Goal: Obtain resource: Download file/media

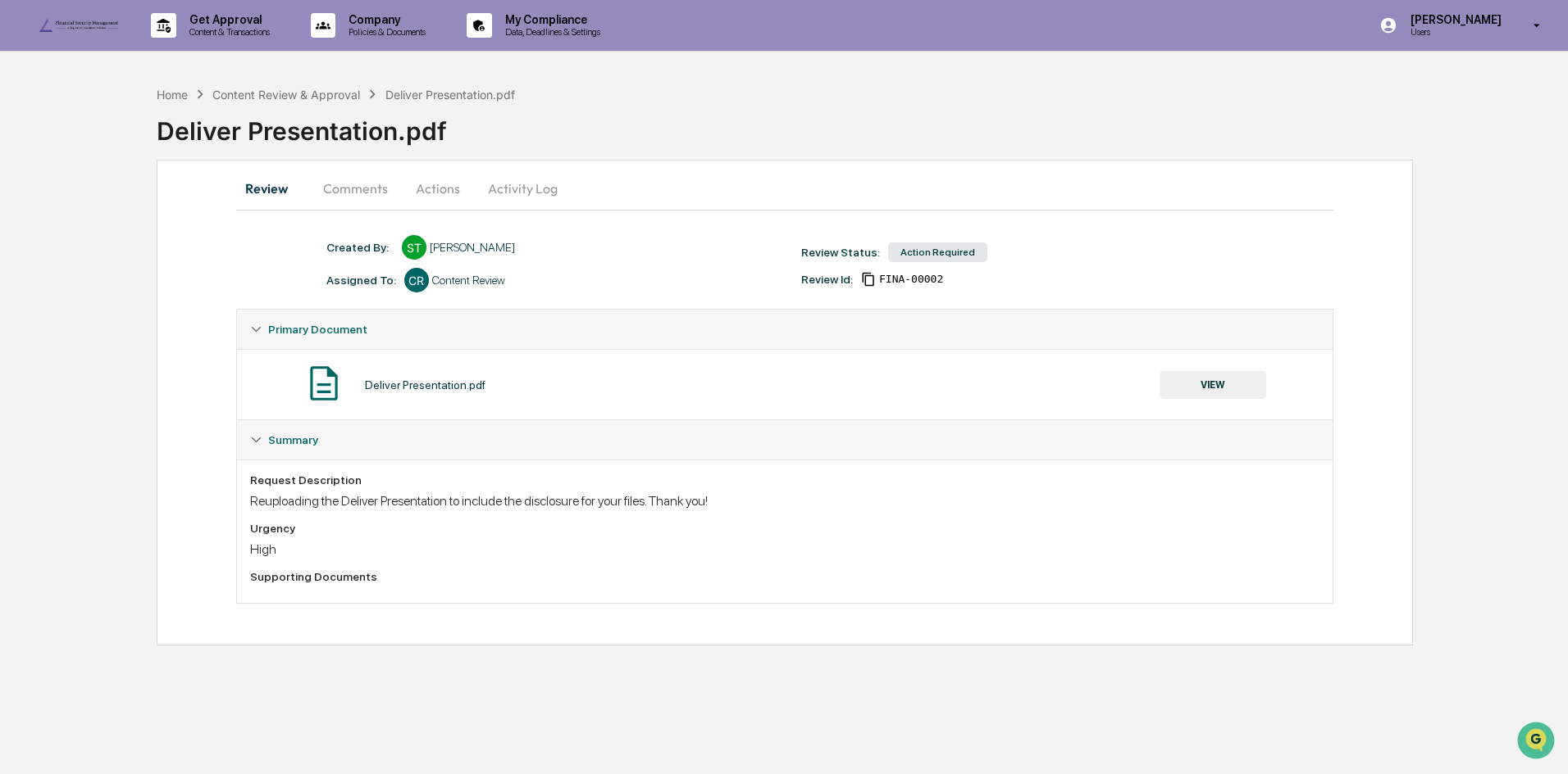
click at [428, 183] on button "Actions" at bounding box center [437, 188] width 74 height 39
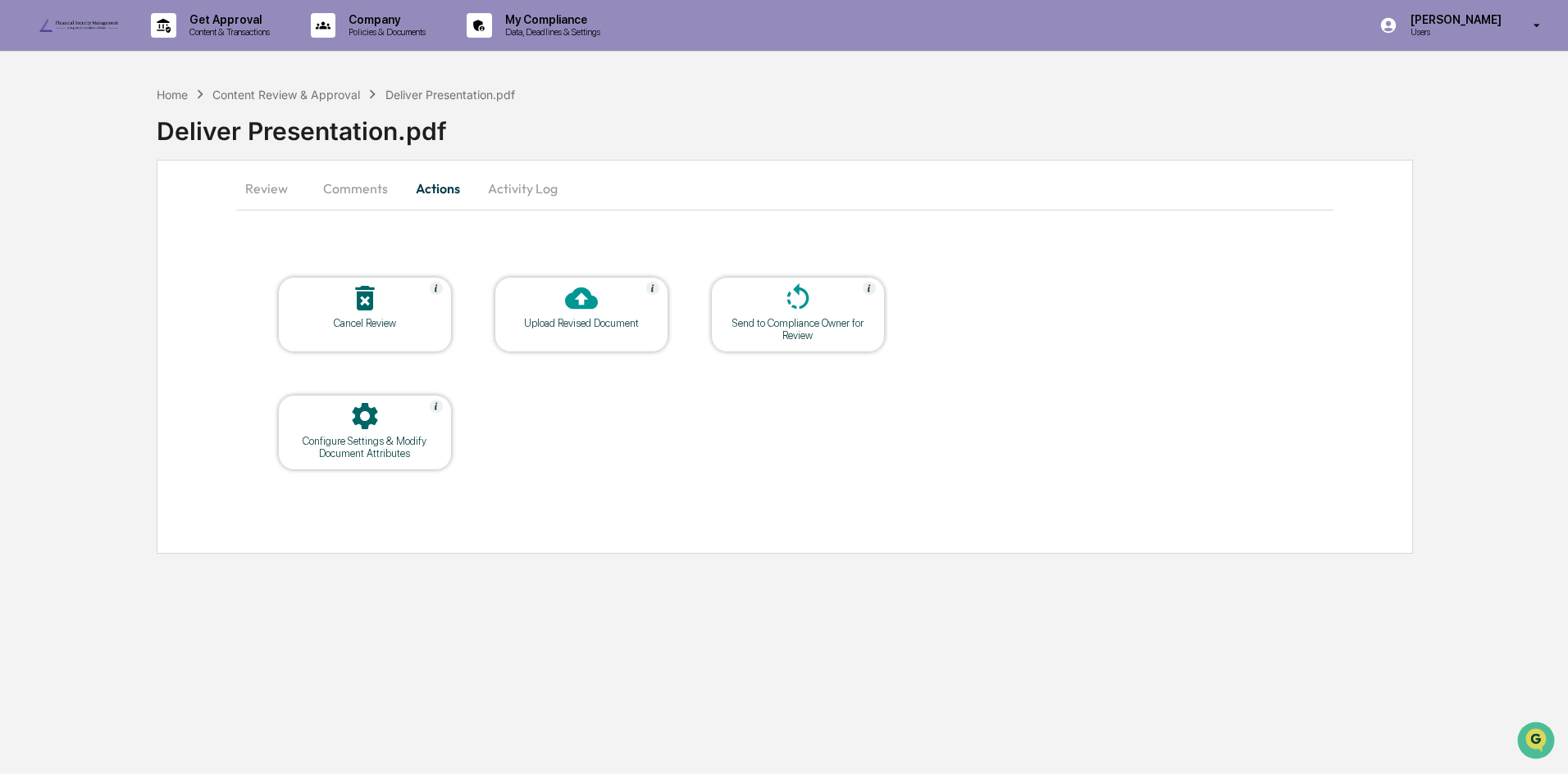
click at [376, 180] on button "Comments" at bounding box center [355, 188] width 91 height 39
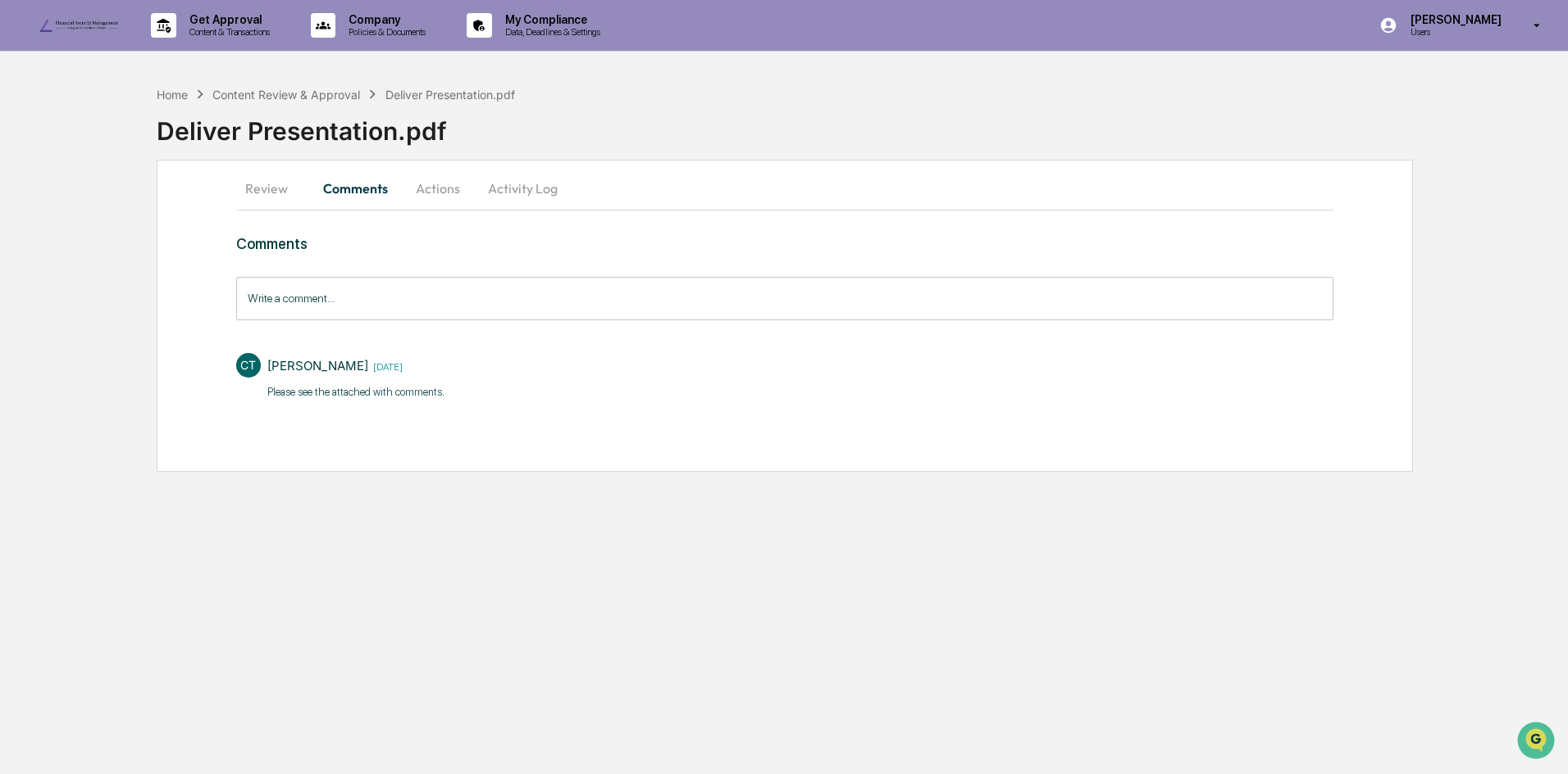
click at [269, 192] on button "Review" at bounding box center [272, 188] width 74 height 39
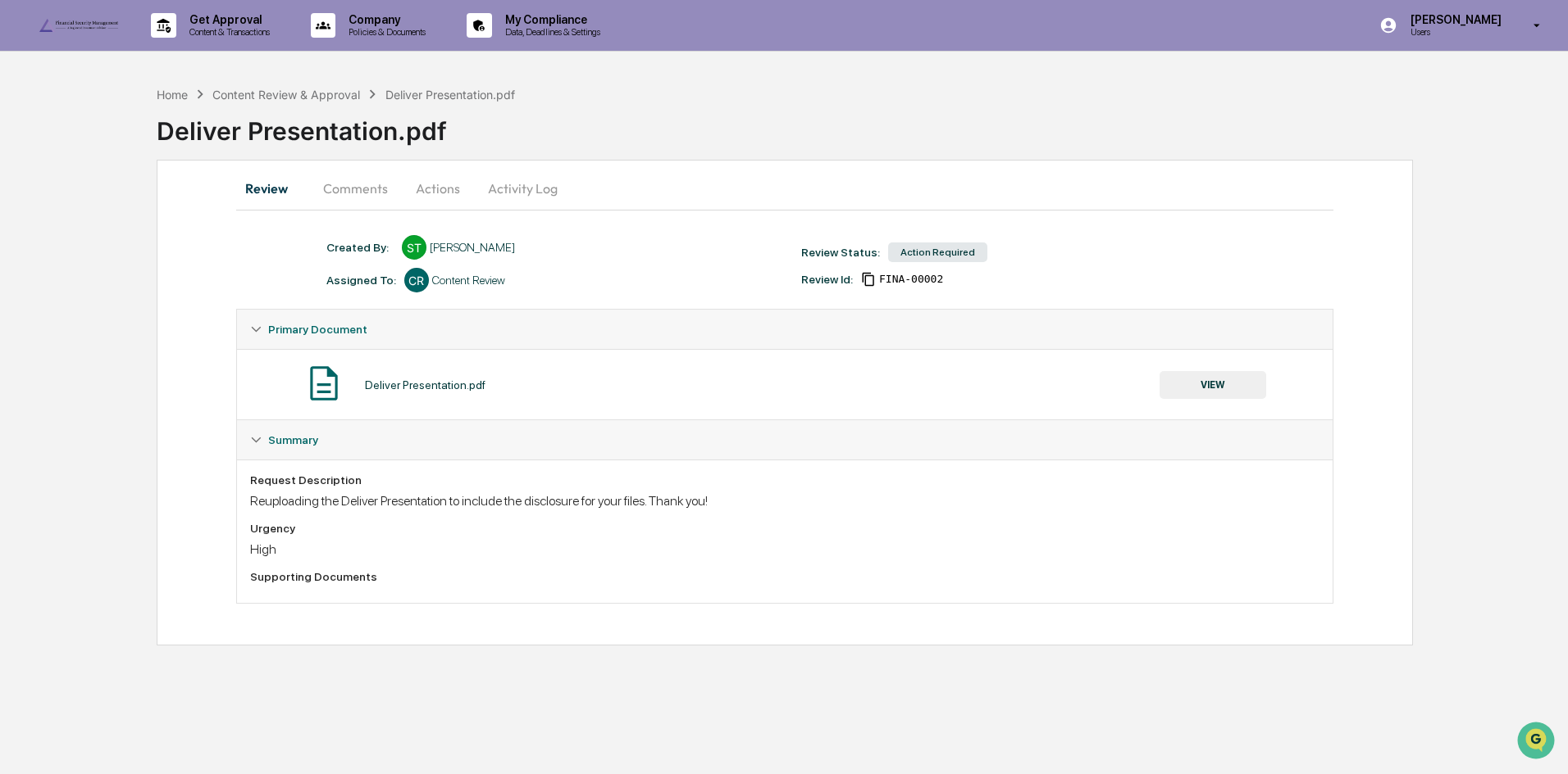
click at [1193, 383] on button "VIEW" at bounding box center [1212, 385] width 107 height 28
click at [437, 193] on button "Actions" at bounding box center [437, 188] width 74 height 39
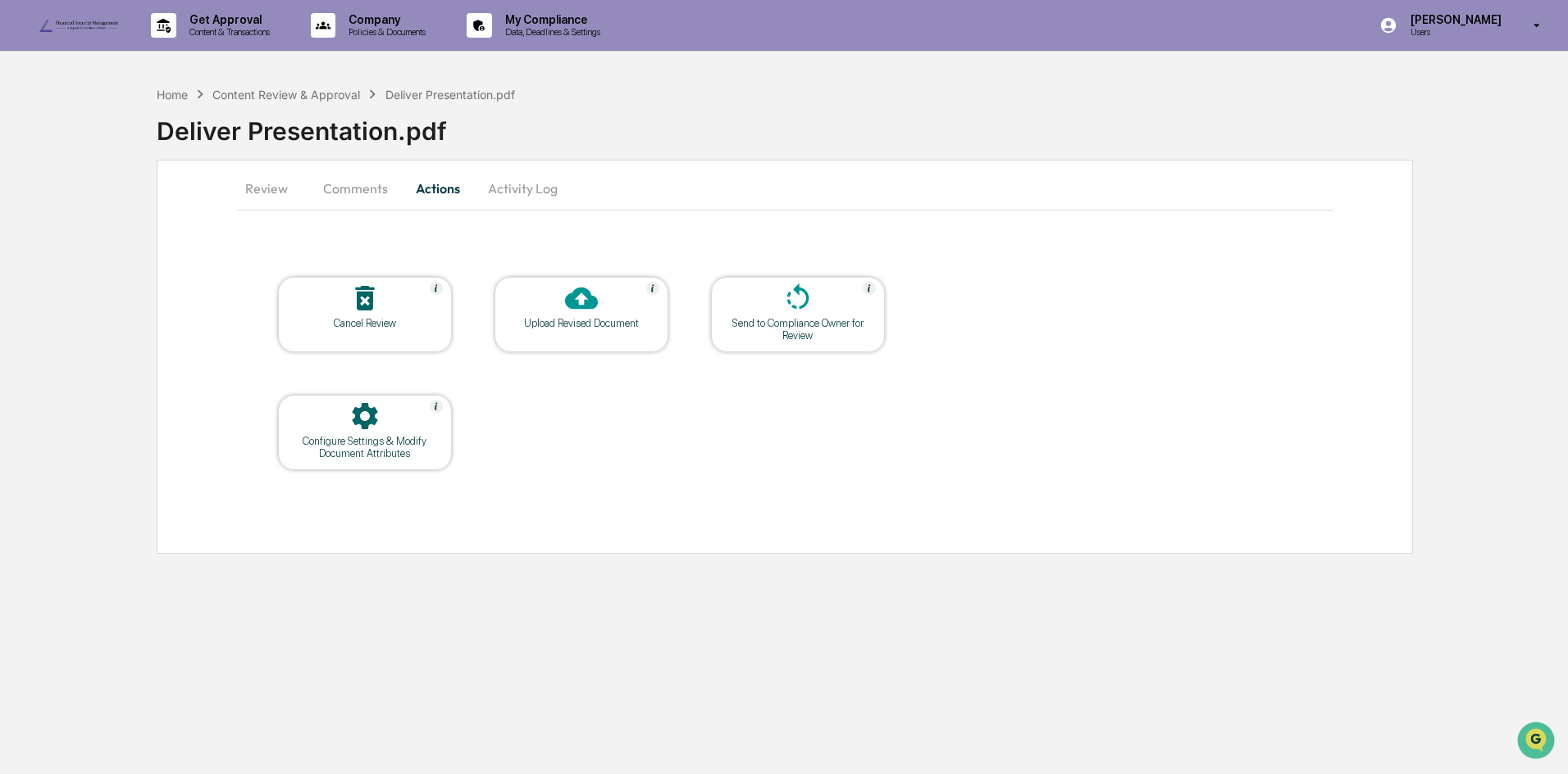
click at [228, 192] on div "Review Comments Actions Activity Log Cancel Review Upload Revised Document Send…" at bounding box center [785, 356] width 1256 height 394
click at [257, 193] on button "Review" at bounding box center [272, 188] width 74 height 39
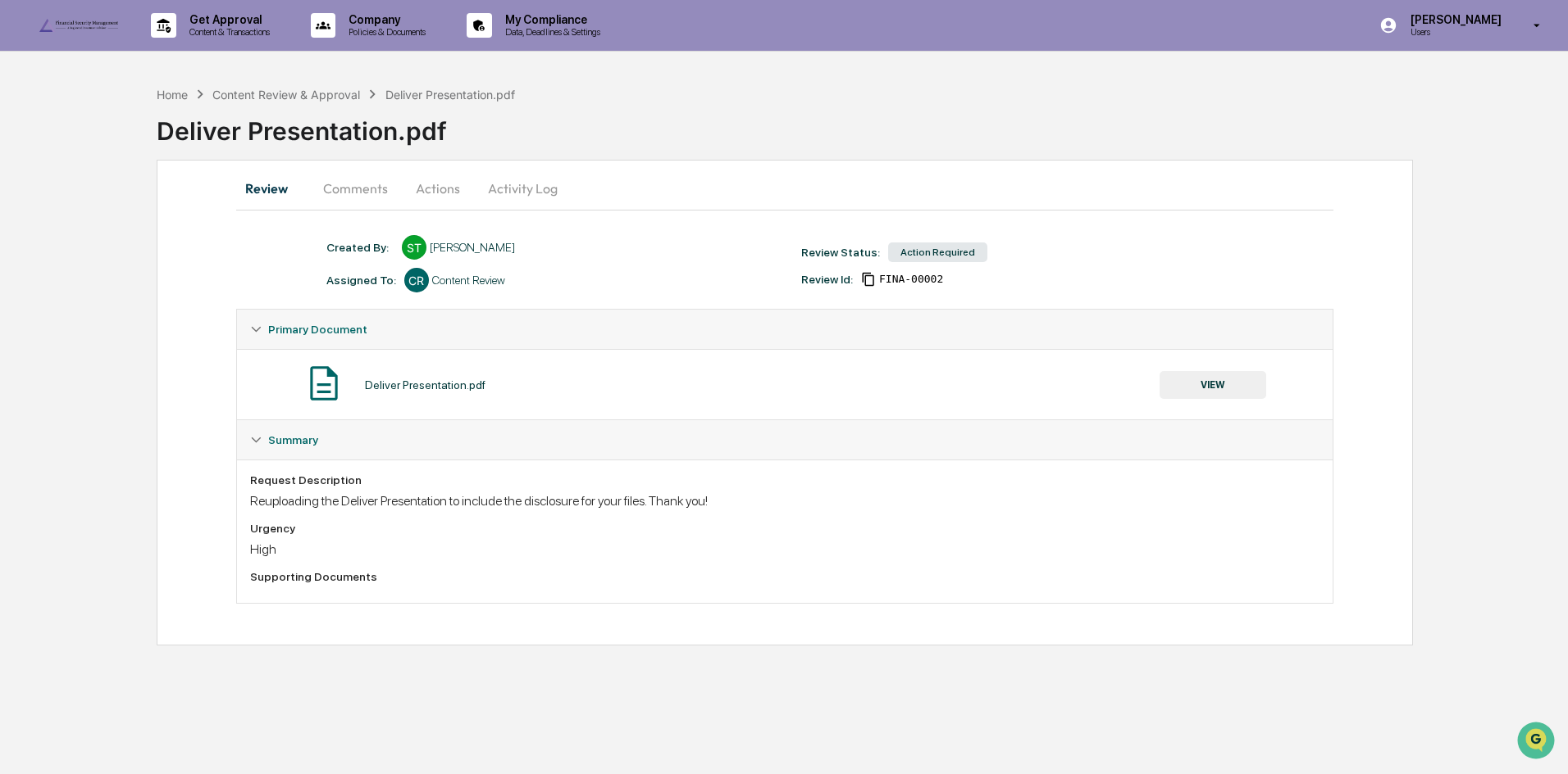
click at [1220, 373] on button "VIEW" at bounding box center [1212, 385] width 107 height 28
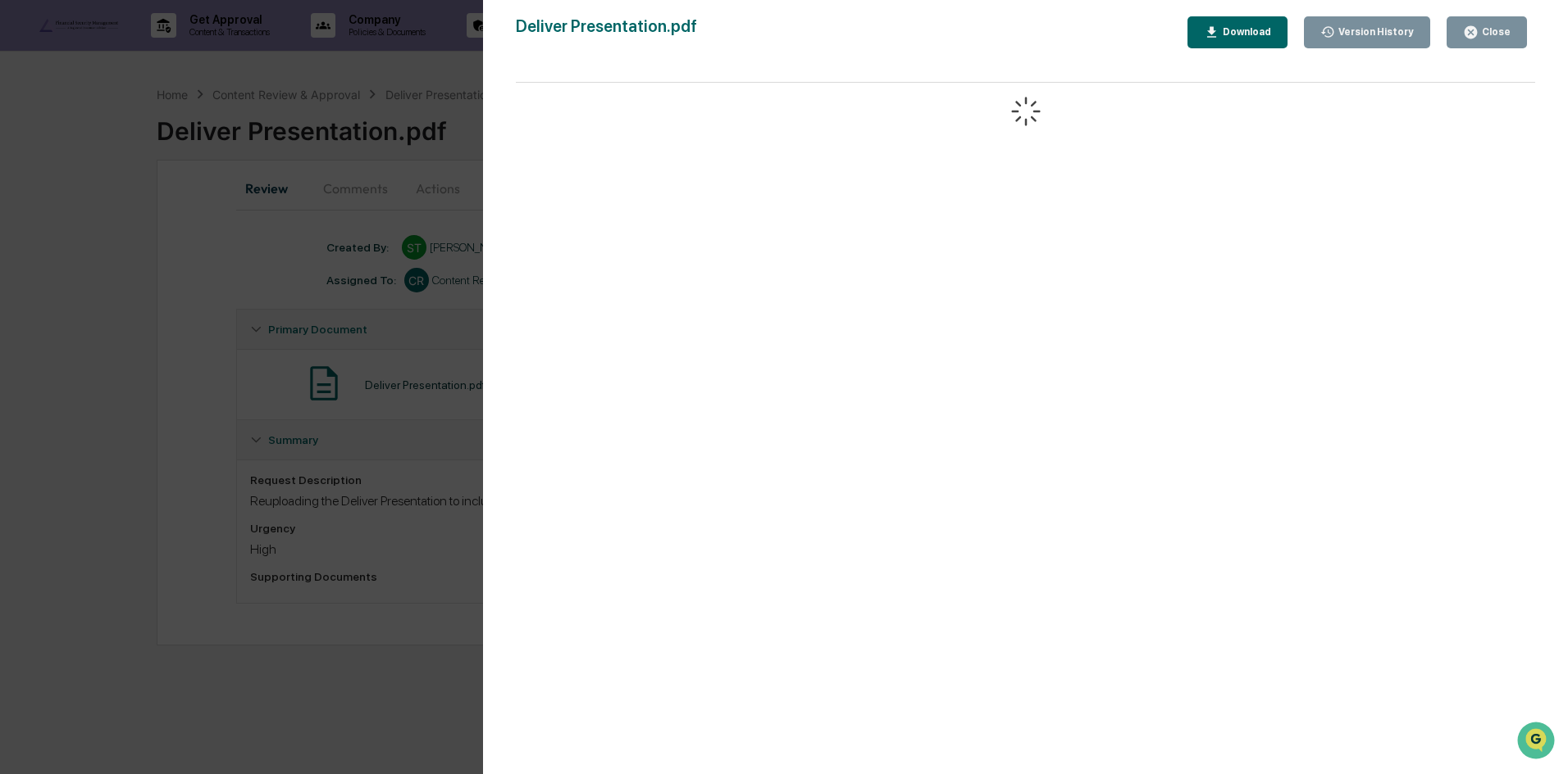
click at [1379, 29] on div "Version History" at bounding box center [1374, 31] width 79 height 11
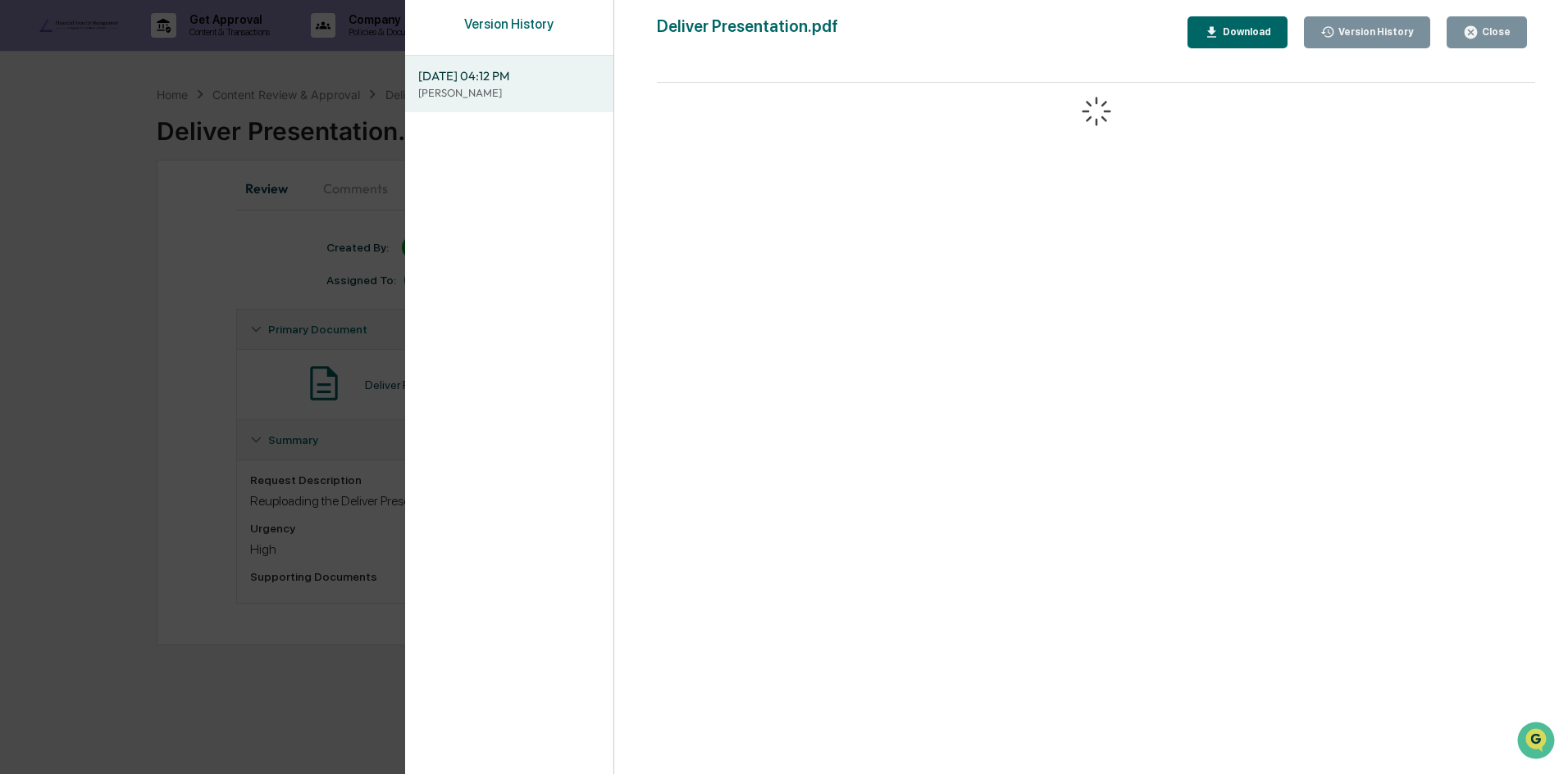
click at [1246, 42] on button "Download" at bounding box center [1237, 32] width 100 height 32
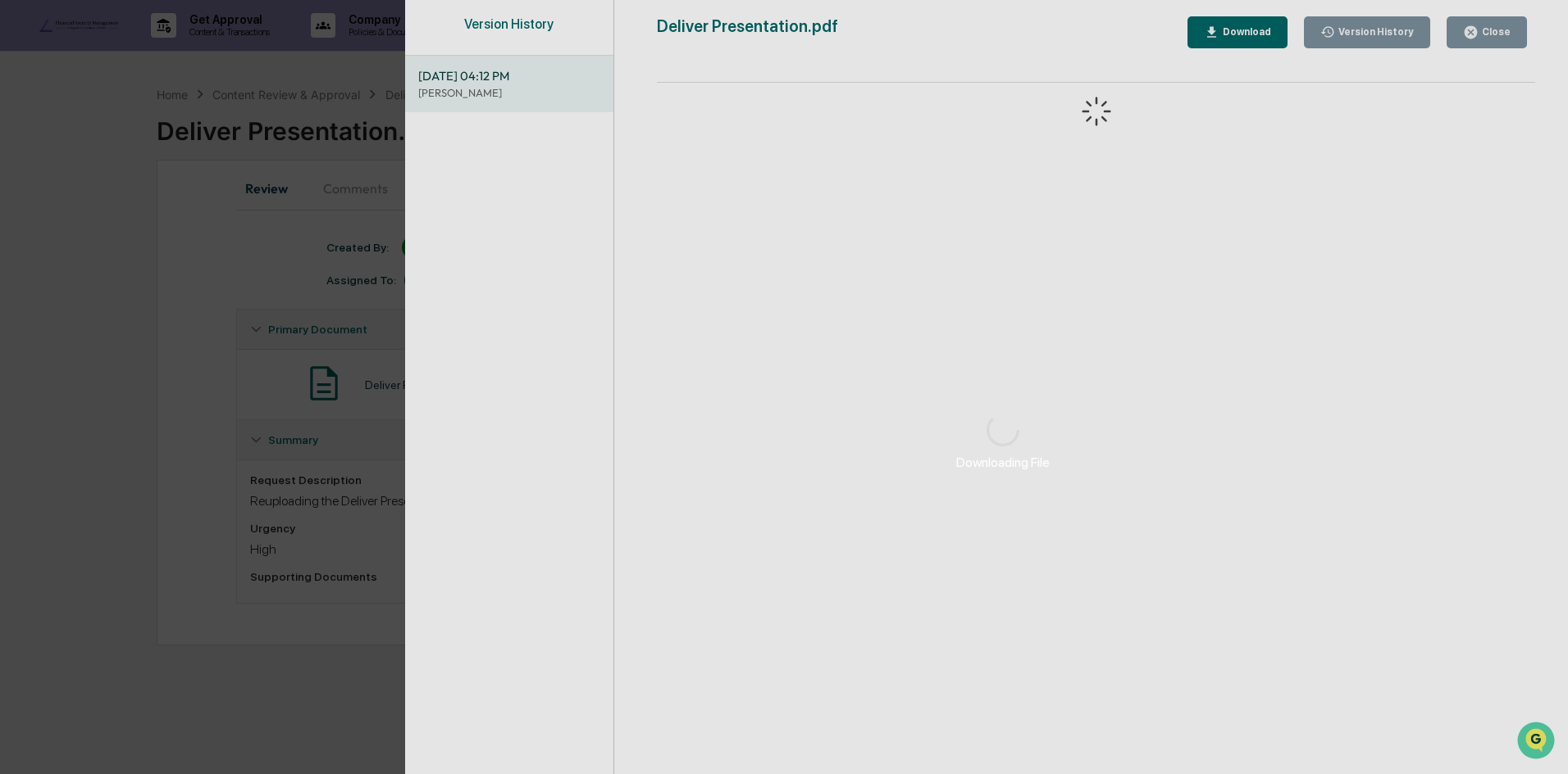
click at [369, 93] on div "Downloading File Version History 09/16/2025, 04:12 PM Savanna Terry Deliver Pre…" at bounding box center [784, 387] width 1568 height 774
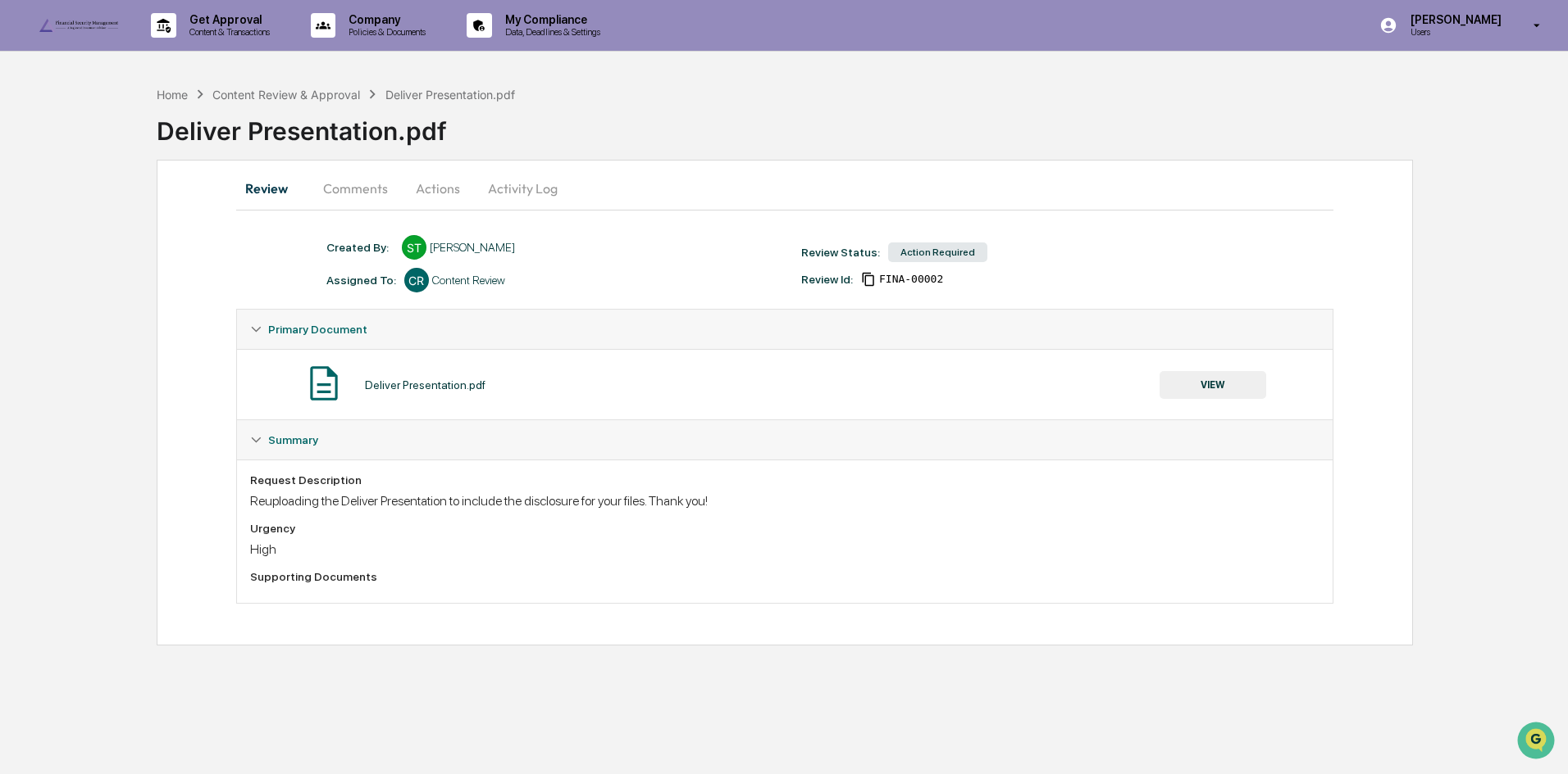
click at [448, 200] on button "Actions" at bounding box center [437, 188] width 74 height 39
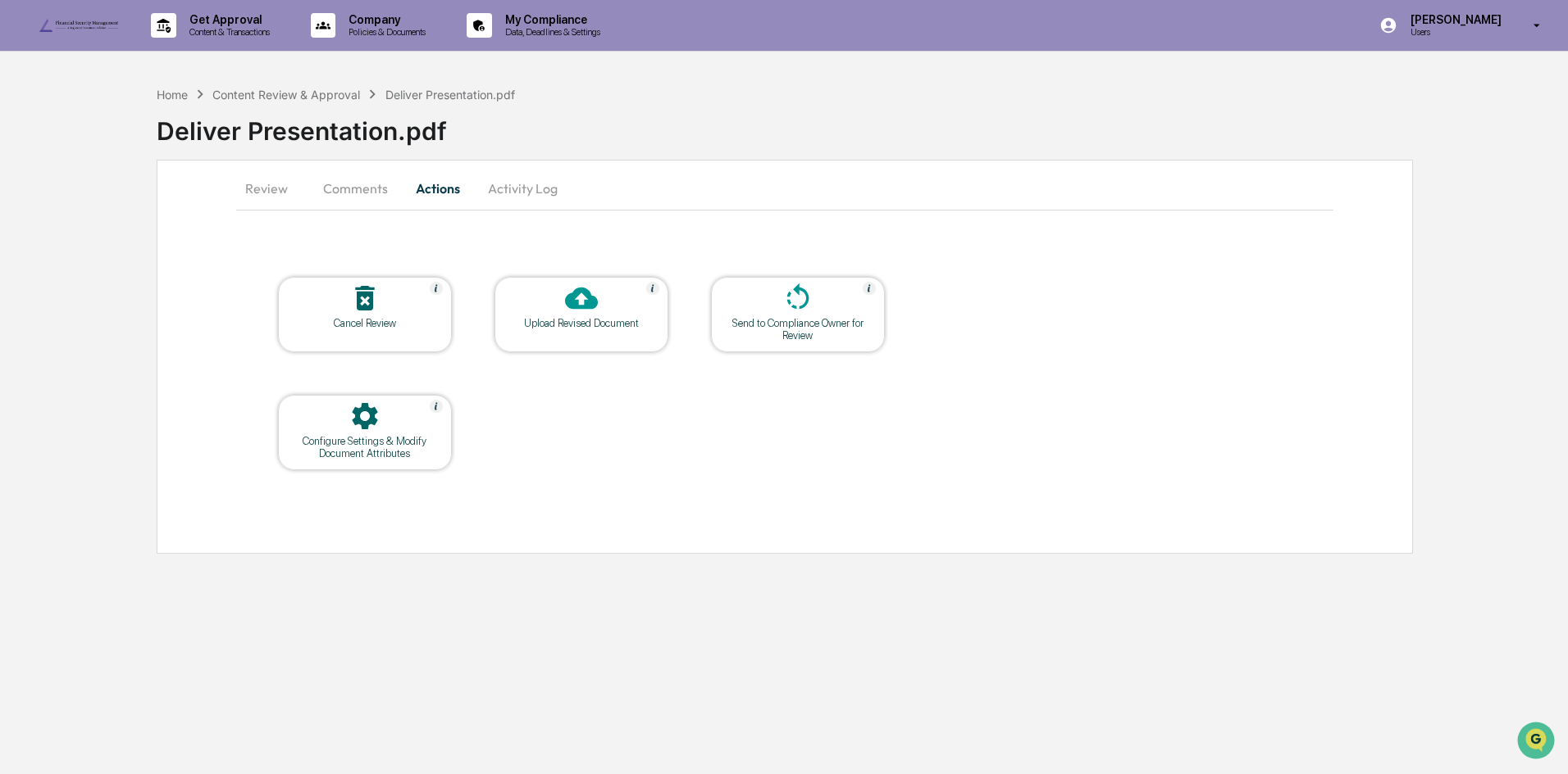
click at [514, 197] on button "Activity Log" at bounding box center [522, 188] width 96 height 39
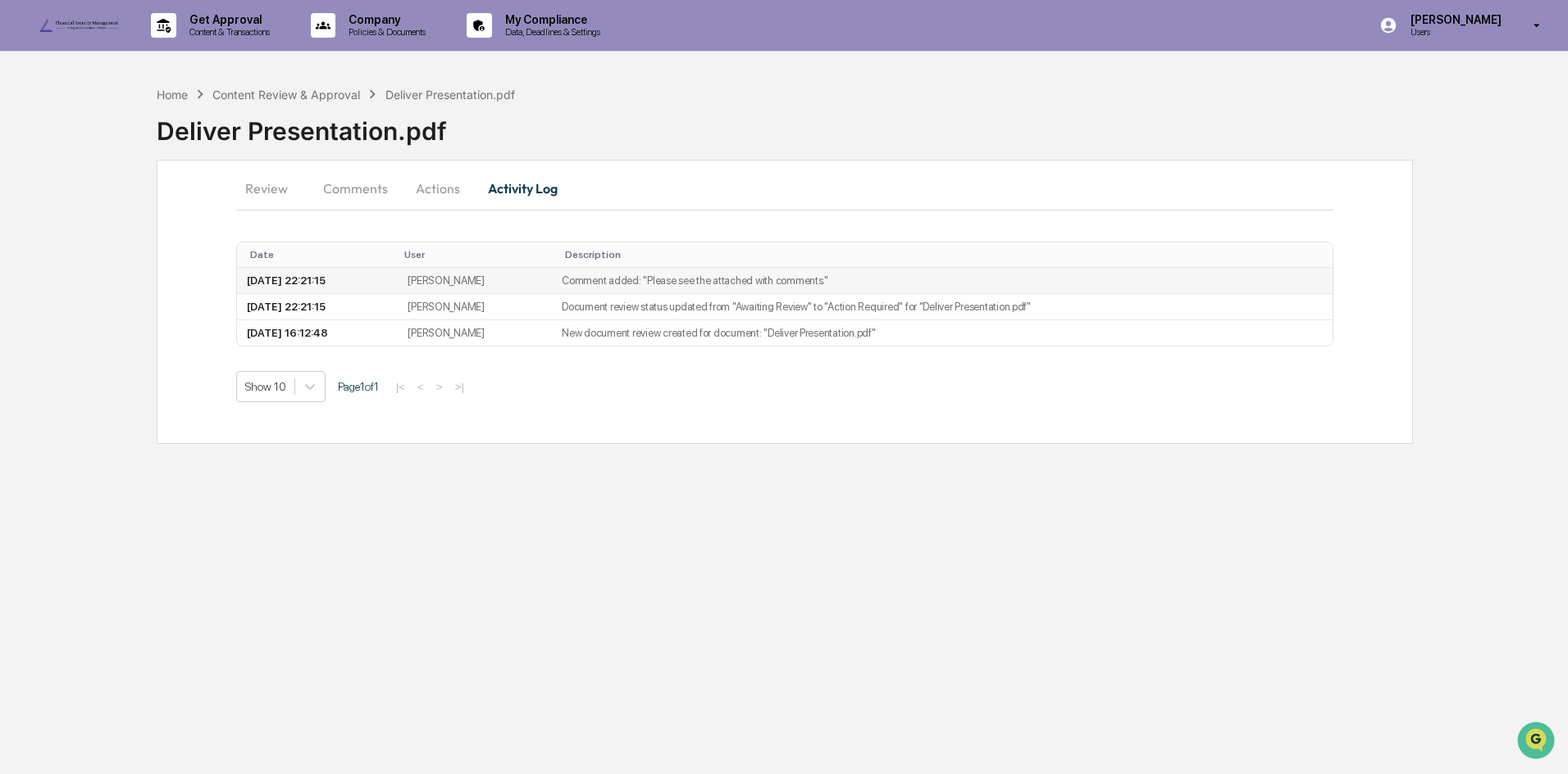
click at [667, 283] on td "Comment added: "​Please see the attached with comments."" at bounding box center [942, 281] width 781 height 26
click at [552, 309] on td "[PERSON_NAME]" at bounding box center [475, 307] width 154 height 26
click at [372, 191] on button "Comments" at bounding box center [355, 188] width 91 height 39
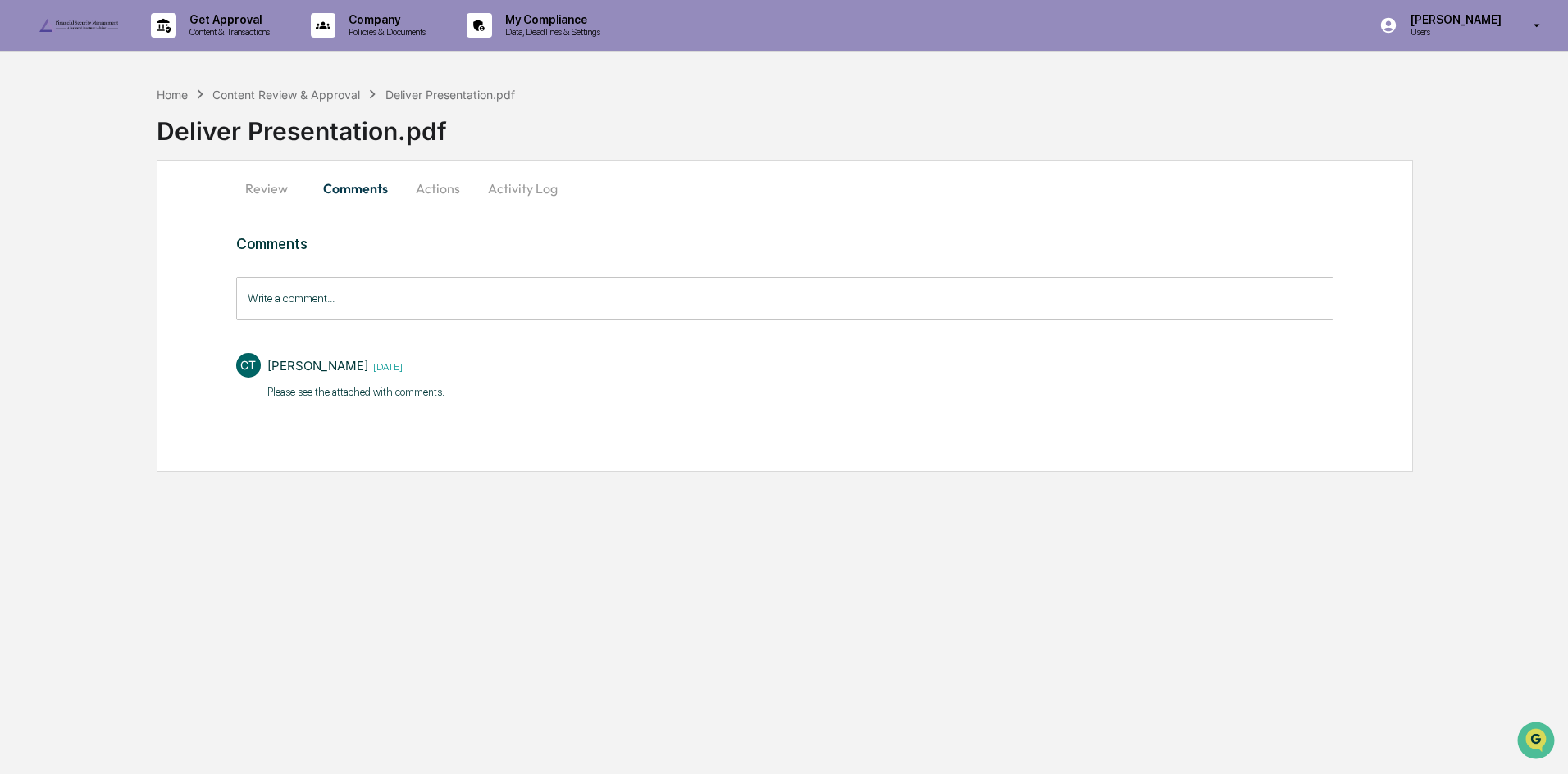
click at [272, 192] on button "Review" at bounding box center [272, 188] width 74 height 39
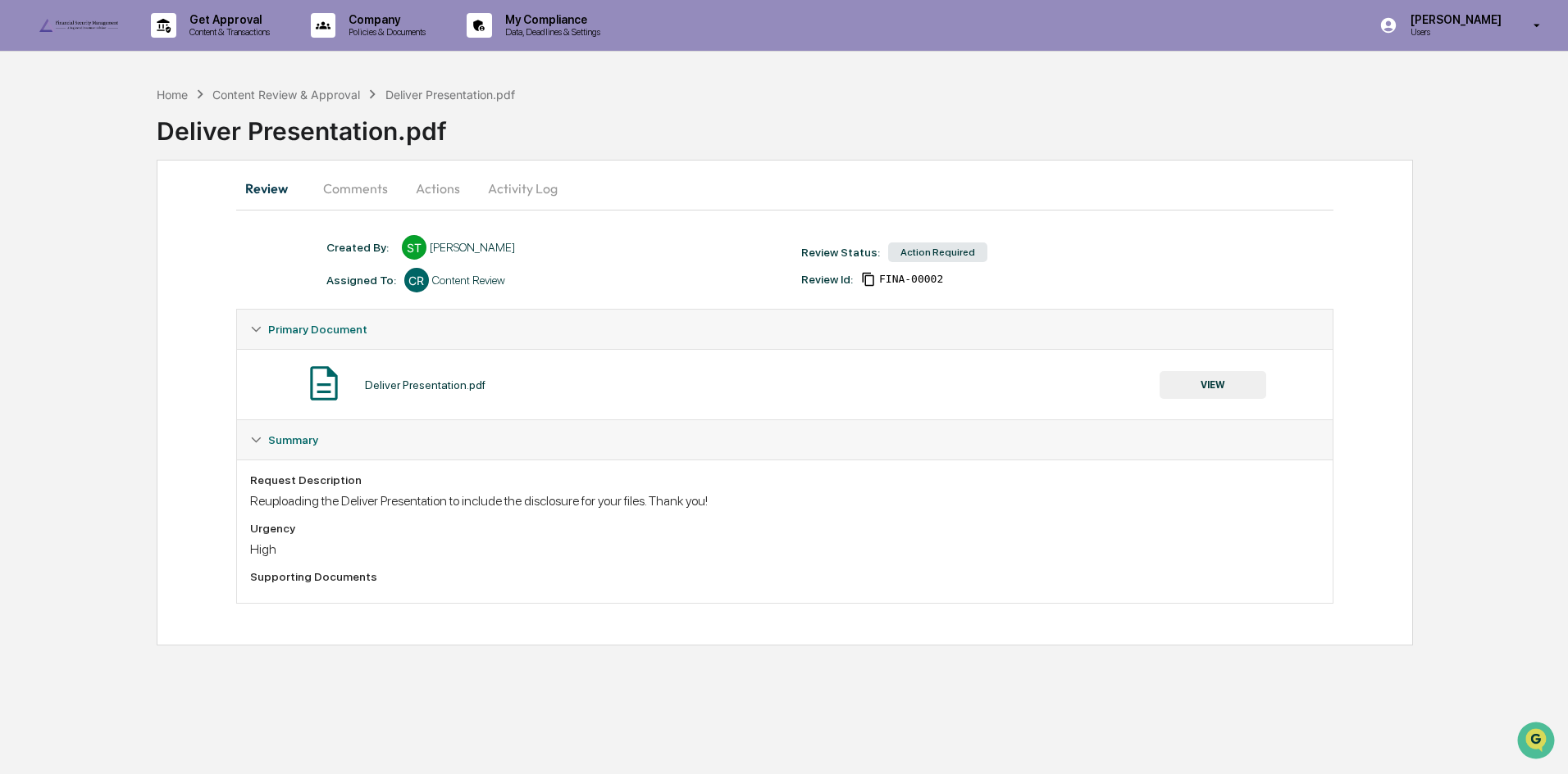
click at [1218, 404] on div "Deliver Presentation.pdf VIEW" at bounding box center [784, 385] width 1069 height 43
click at [1218, 390] on button "VIEW" at bounding box center [1212, 385] width 107 height 28
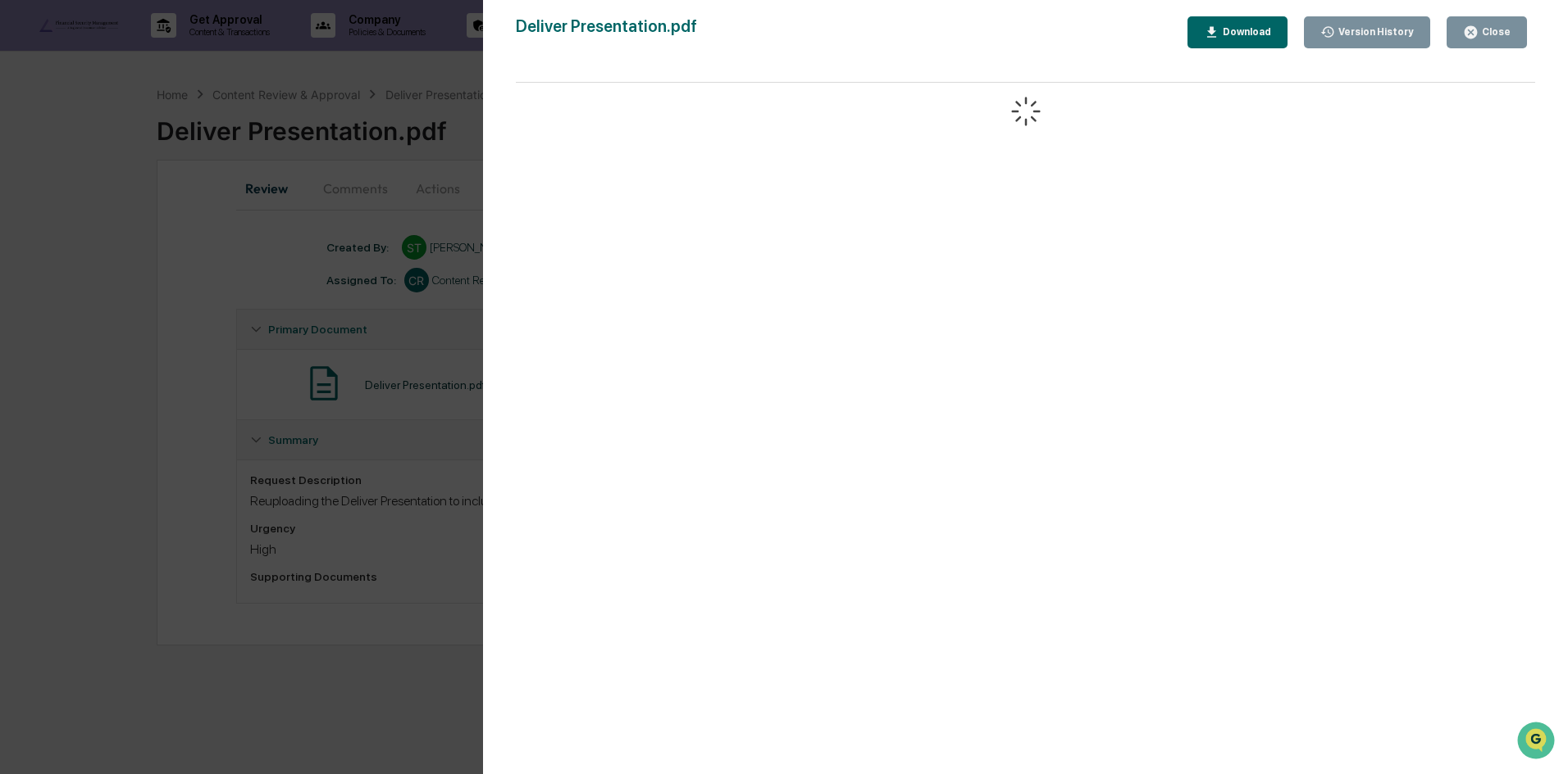
click at [1243, 33] on div "Download" at bounding box center [1245, 31] width 52 height 11
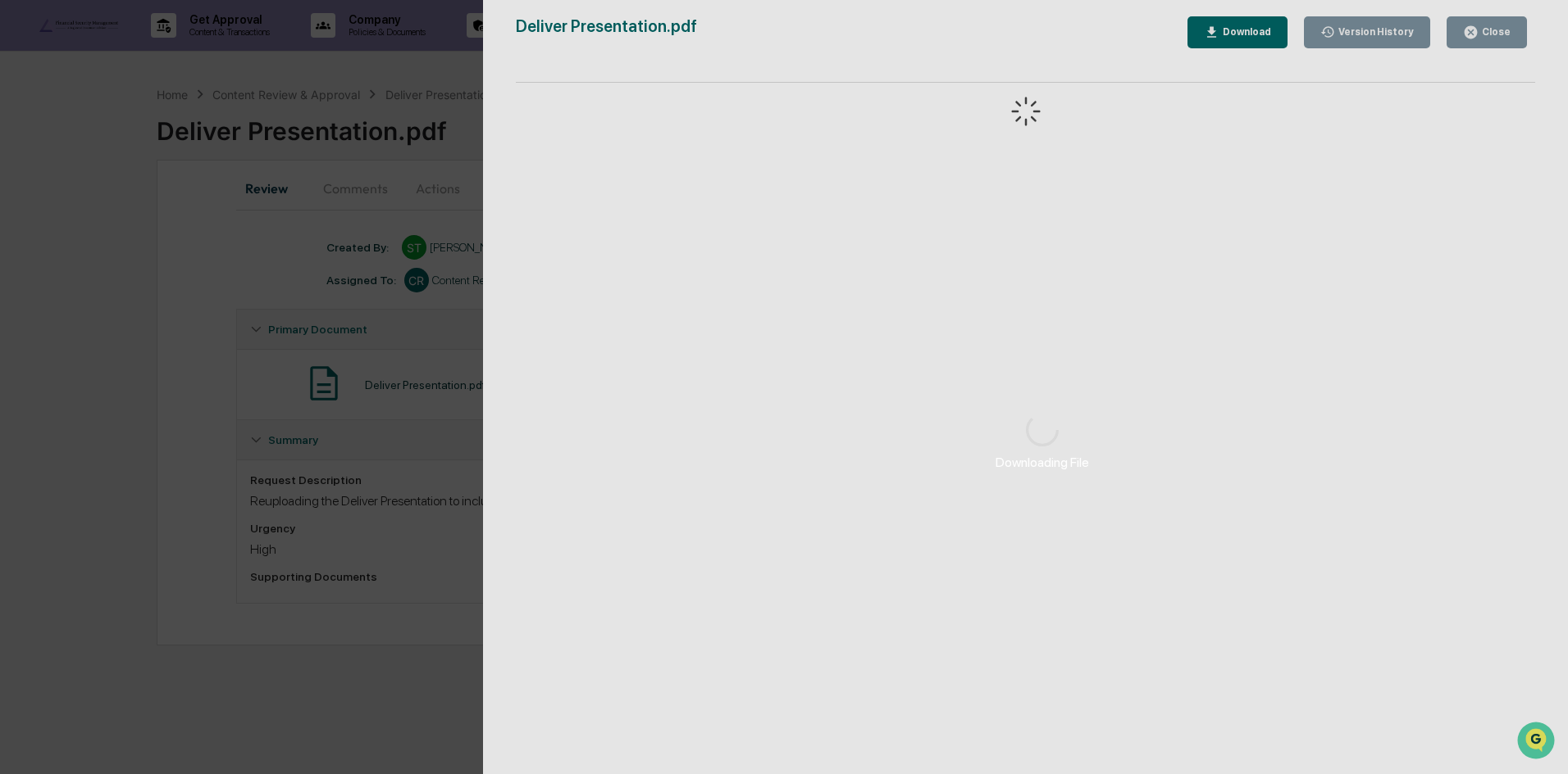
click at [237, 323] on div "Downloading File Version History 09/16/2025, 04:12 PM Savanna Terry Deliver Pre…" at bounding box center [784, 387] width 1568 height 774
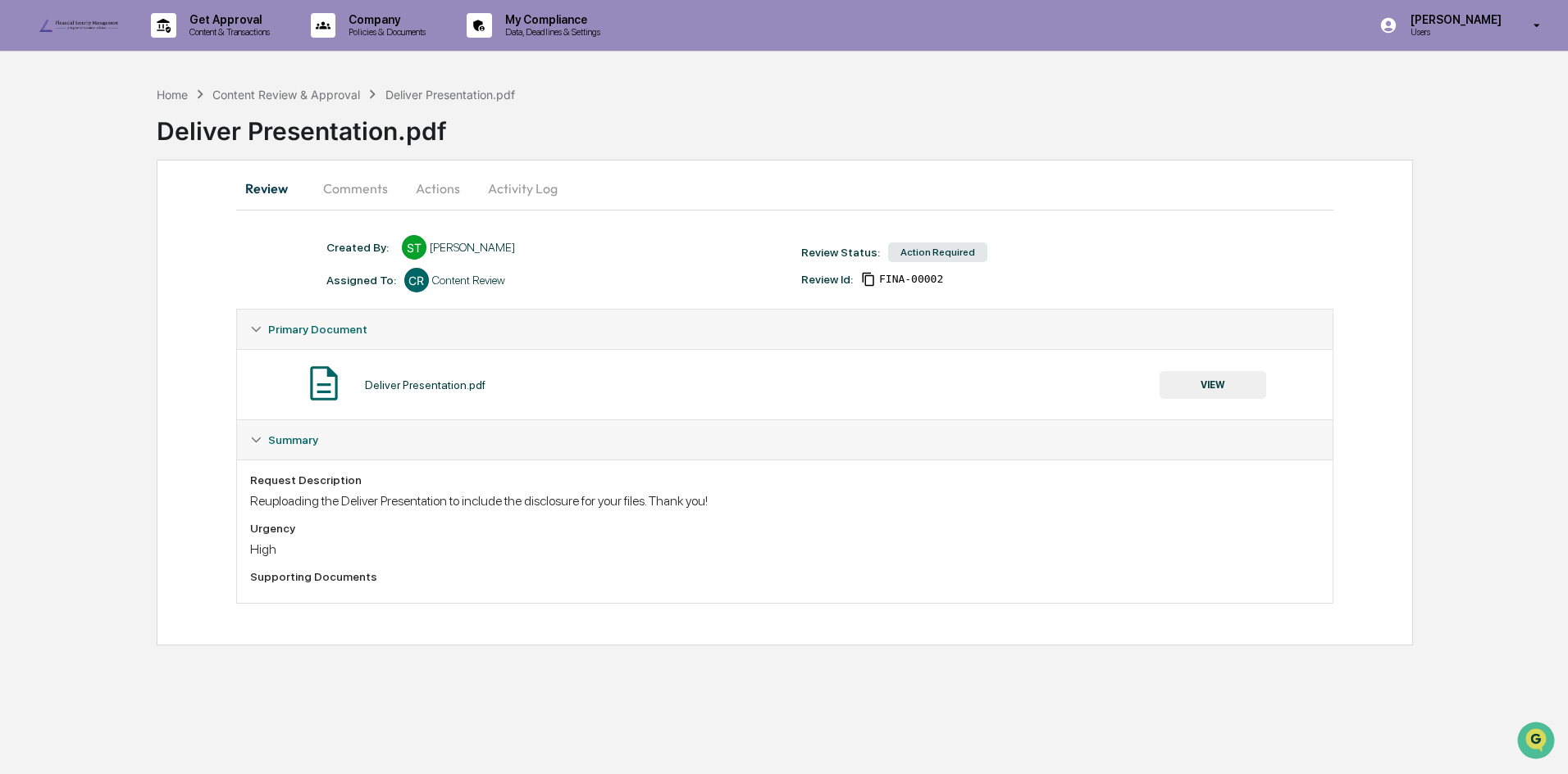
click at [347, 192] on button "Comments" at bounding box center [355, 188] width 91 height 39
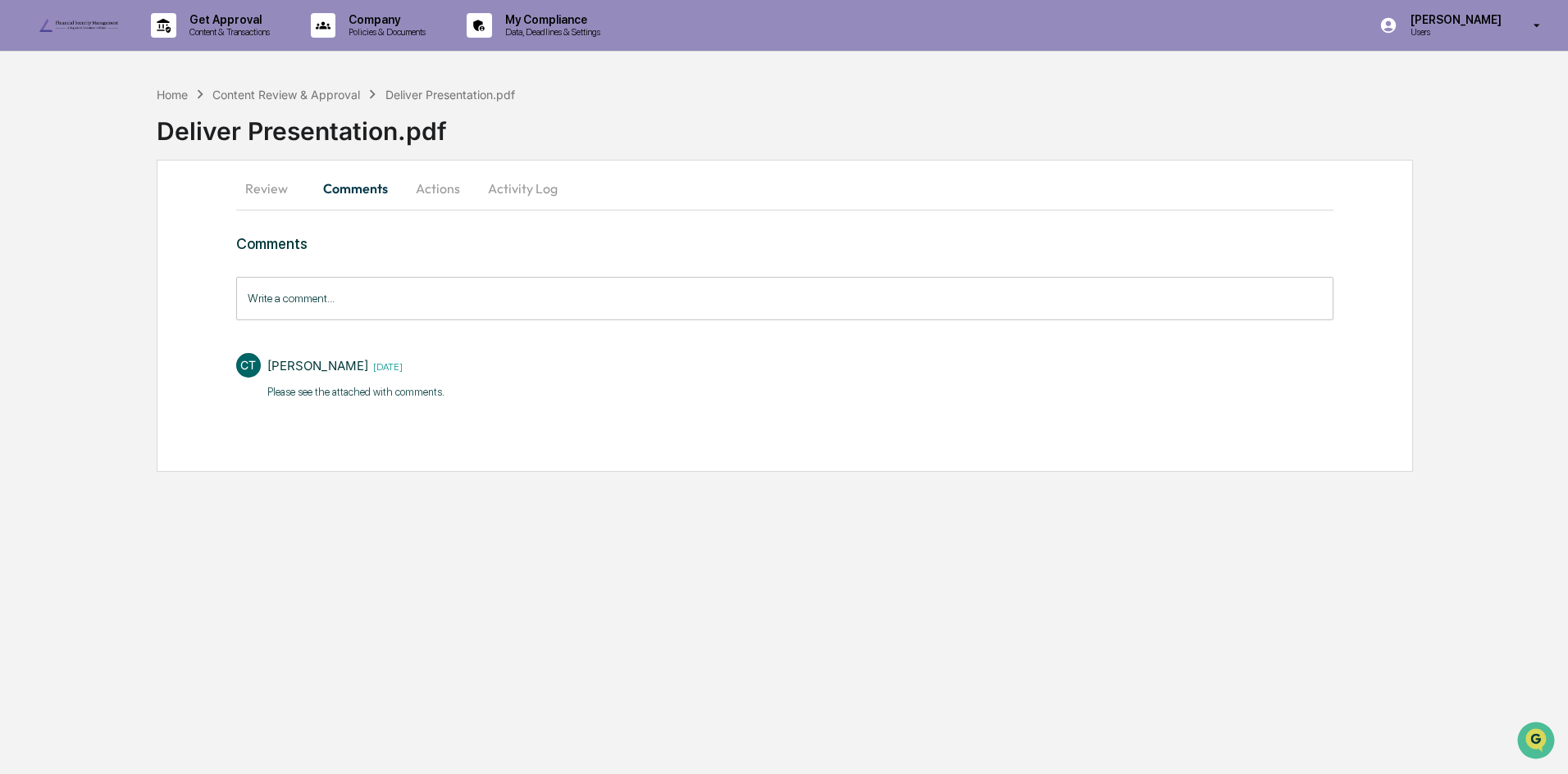
click at [276, 185] on button "Review" at bounding box center [272, 188] width 74 height 39
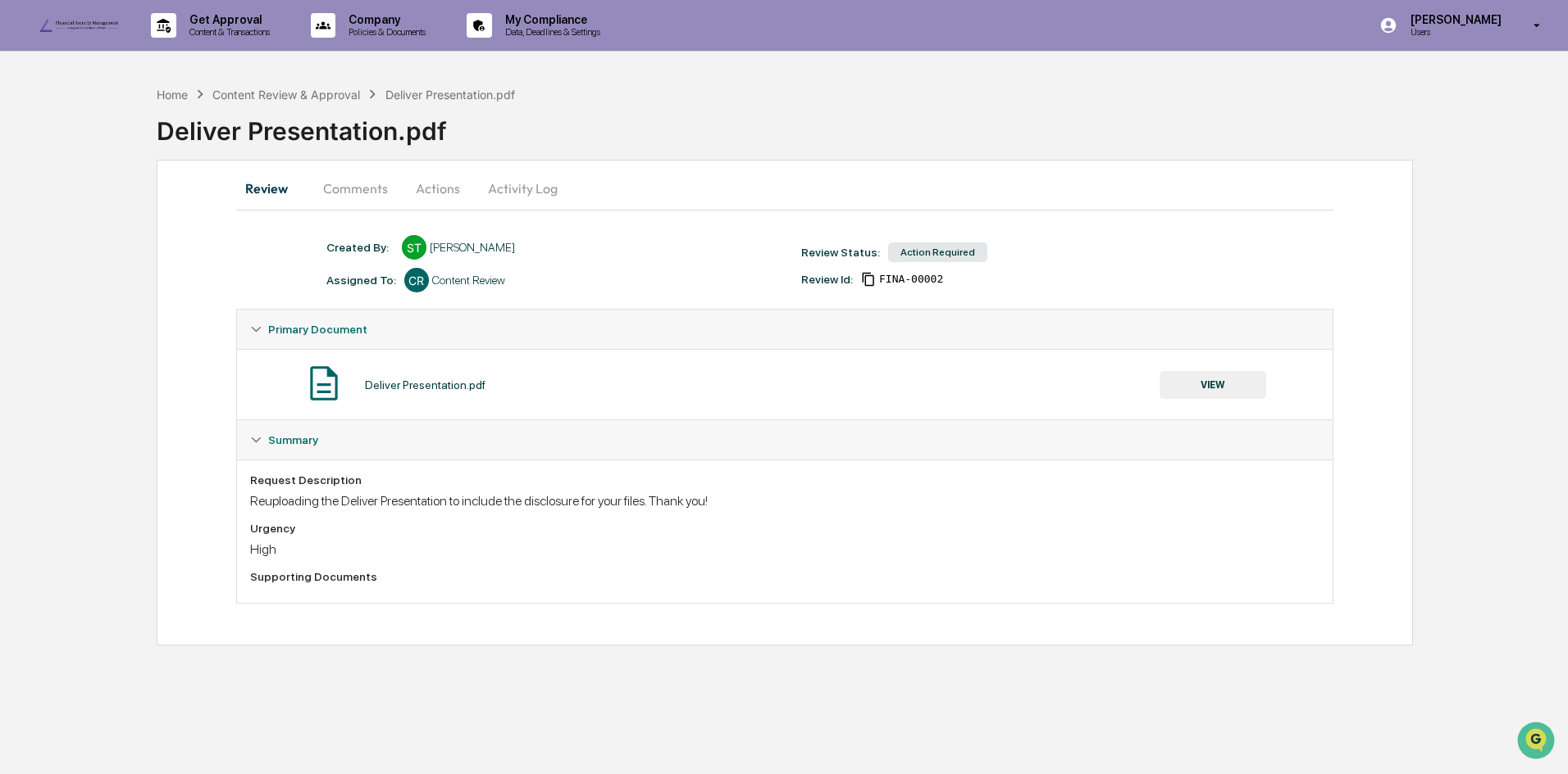
click at [362, 146] on div "Deliver Presentation.pdf" at bounding box center [862, 124] width 1411 height 42
click at [354, 181] on button "Comments" at bounding box center [355, 188] width 91 height 39
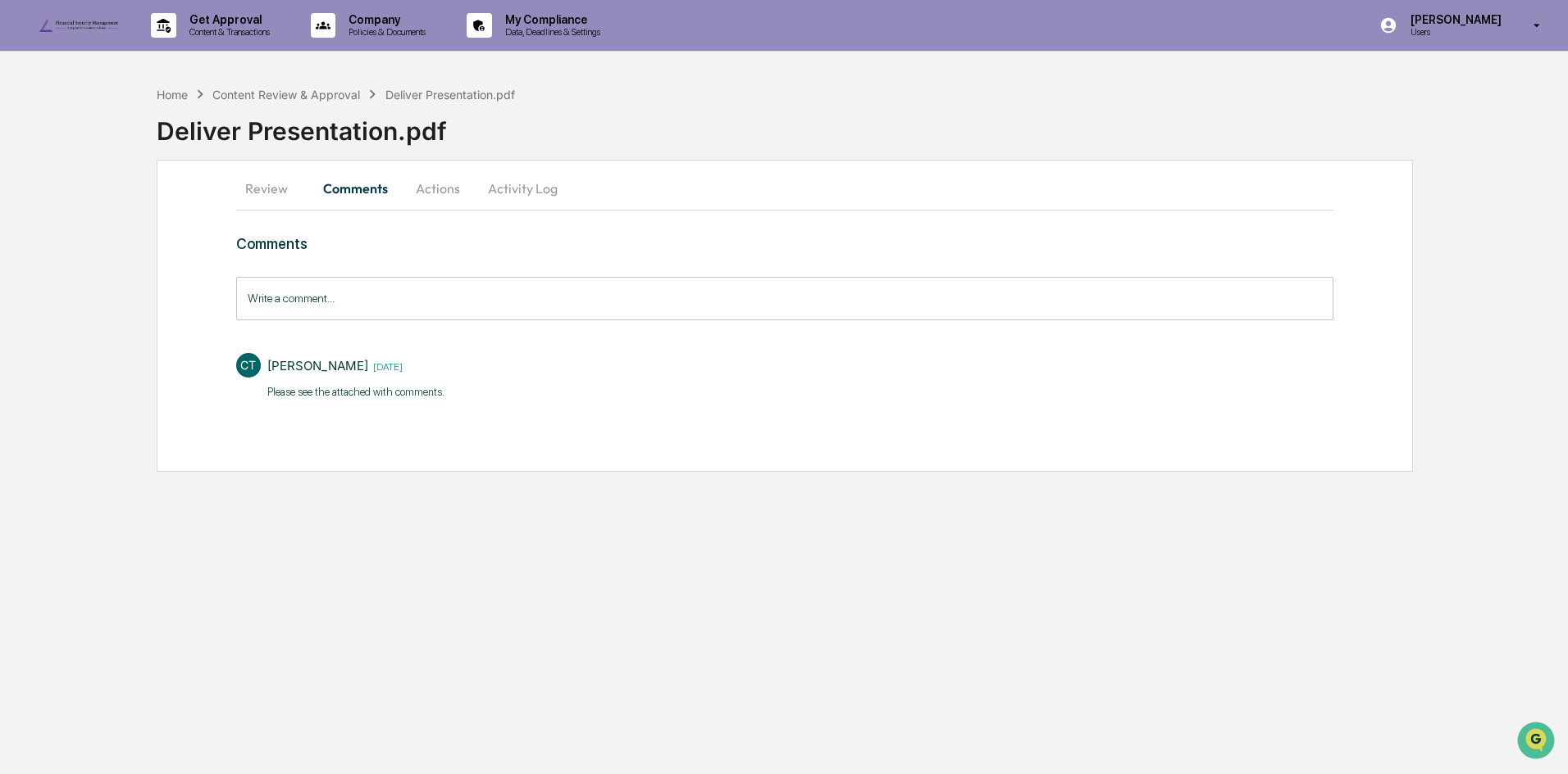
click at [312, 400] on p "​Please see the attached with comments." at bounding box center [356, 392] width 177 height 16
click at [423, 192] on button "Actions" at bounding box center [437, 188] width 74 height 39
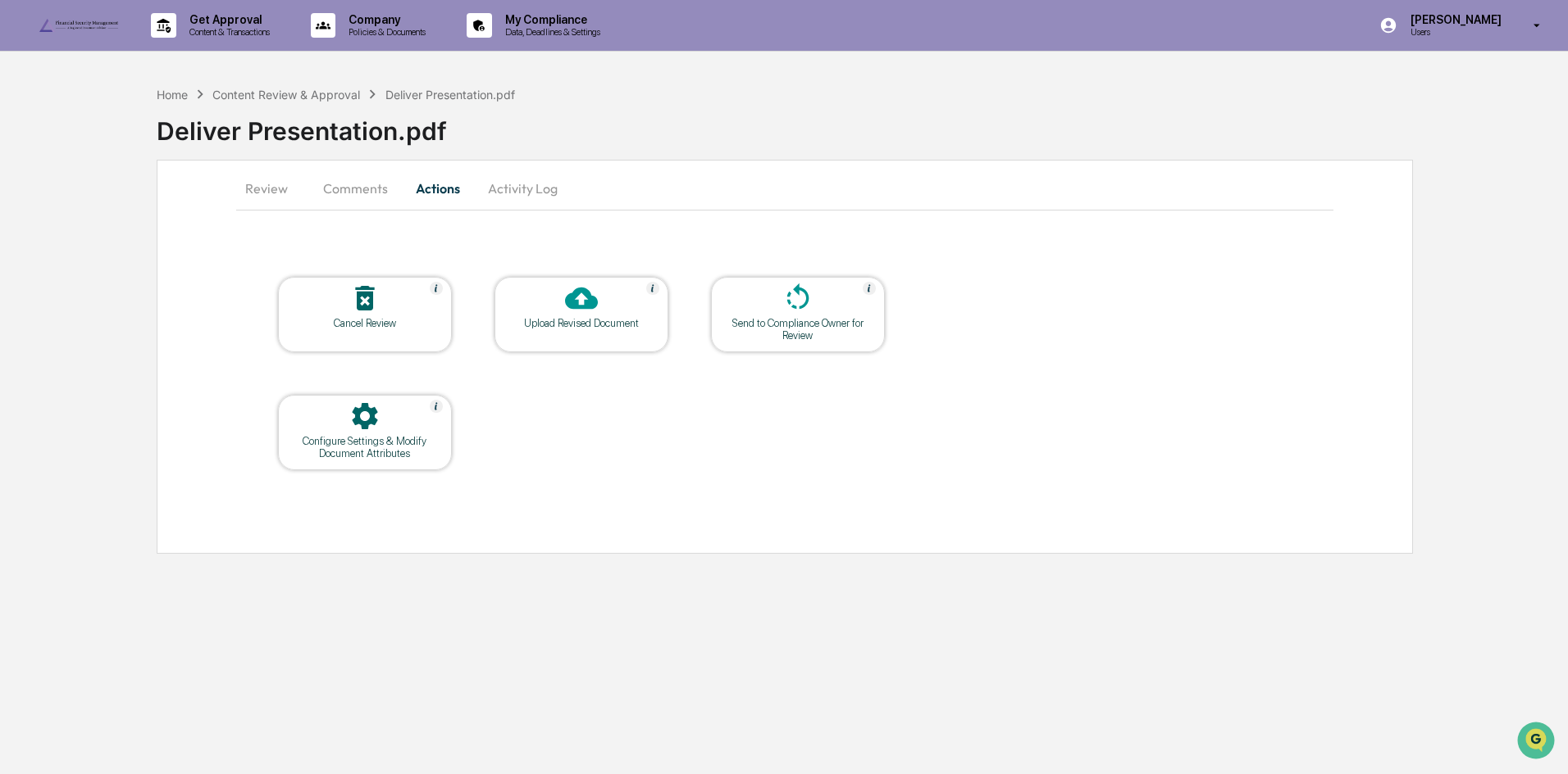
click at [581, 300] on icon at bounding box center [581, 298] width 33 height 33
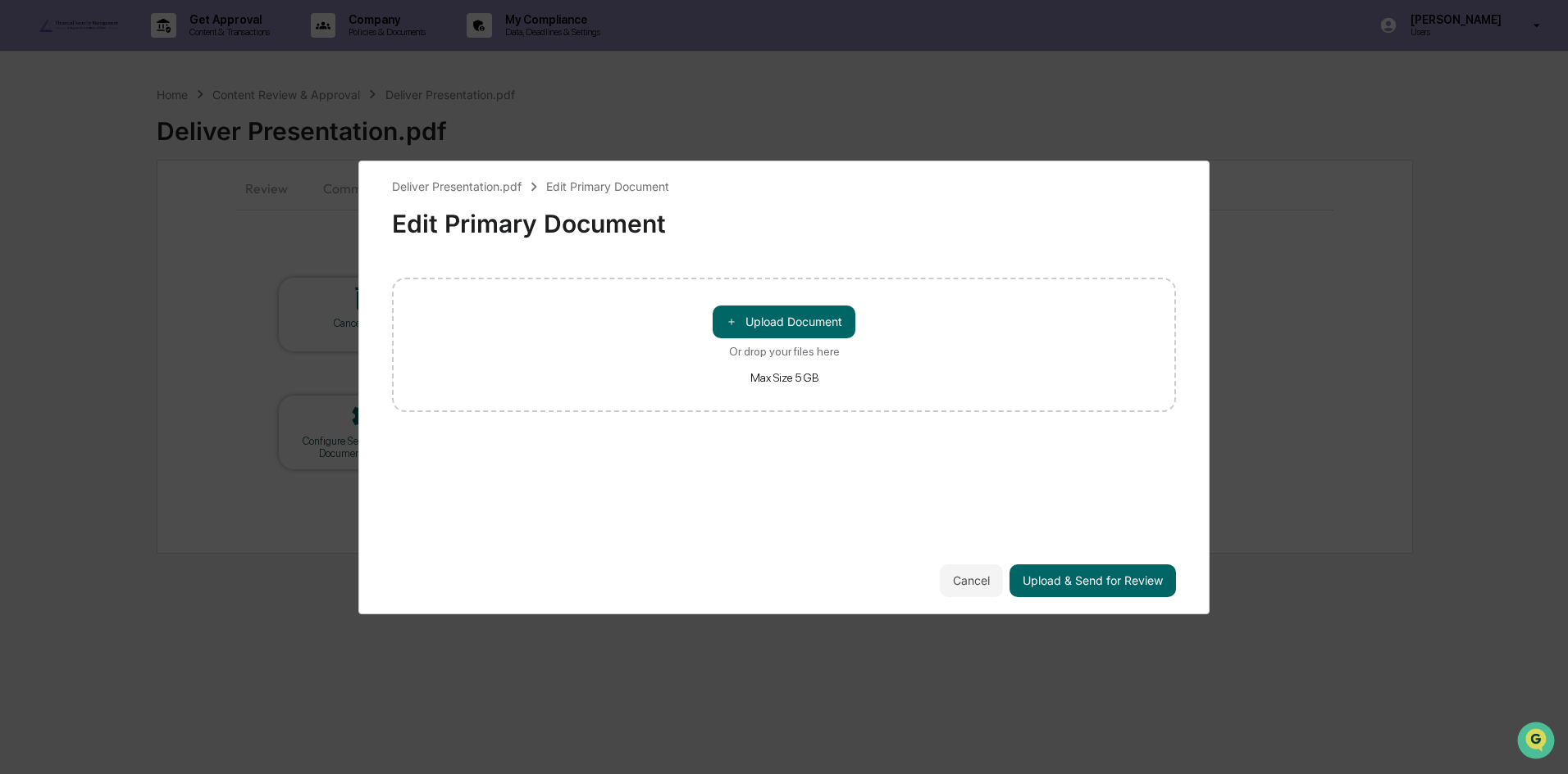
drag, startPoint x: 1181, startPoint y: 177, endPoint x: 1200, endPoint y: 181, distance: 19.4
click at [1181, 176] on div "Deliver Presentation.pdf Edit Primary Document Edit Primary Document ＋ Upload D…" at bounding box center [783, 387] width 851 height 454
click at [964, 576] on button "Cancel" at bounding box center [971, 581] width 63 height 33
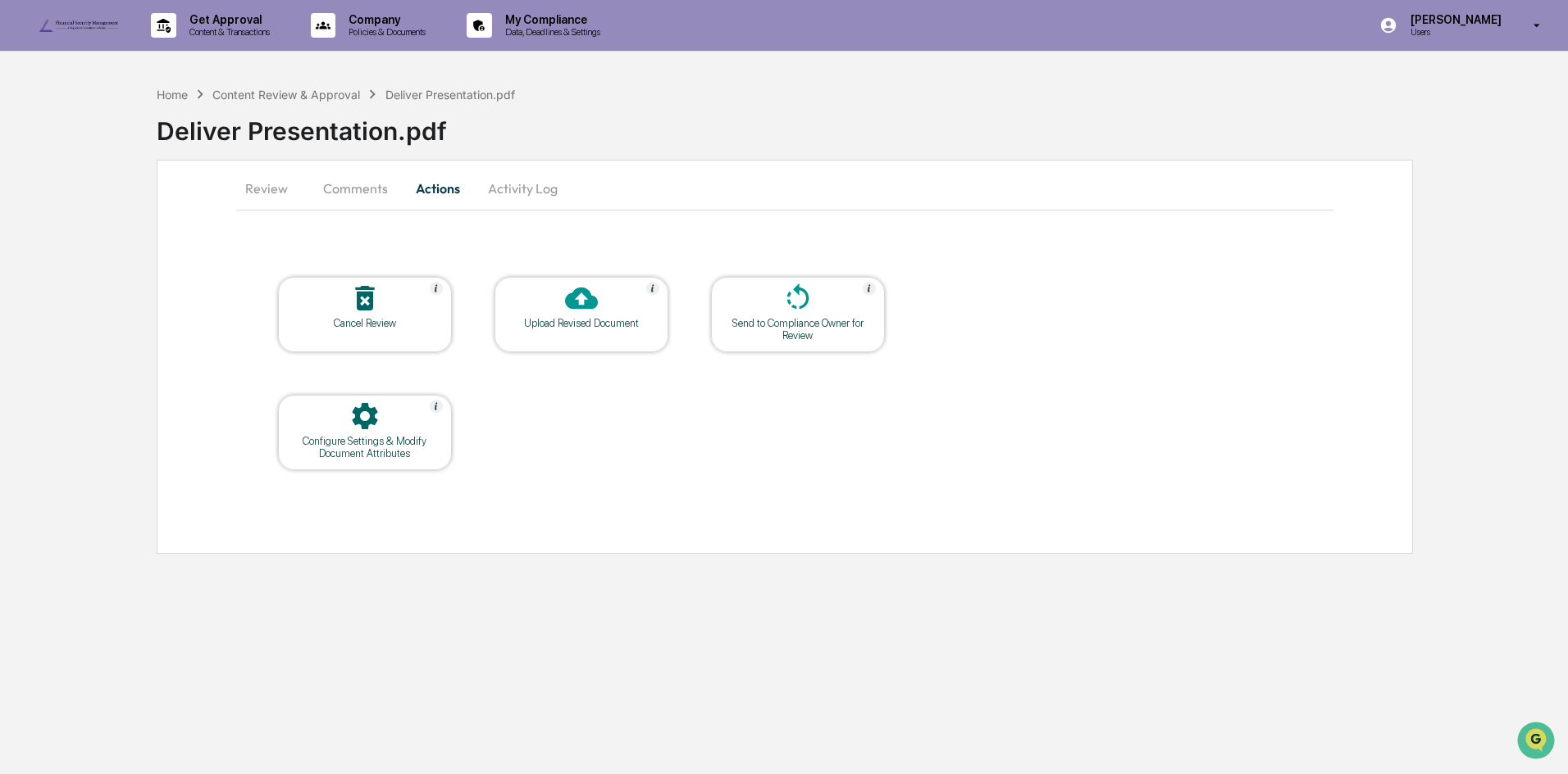
click at [509, 220] on div "Review Comments Actions Activity Log Cancel Review Upload Revised Document Send…" at bounding box center [785, 356] width 1256 height 394
click at [541, 172] on button "Activity Log" at bounding box center [522, 188] width 96 height 39
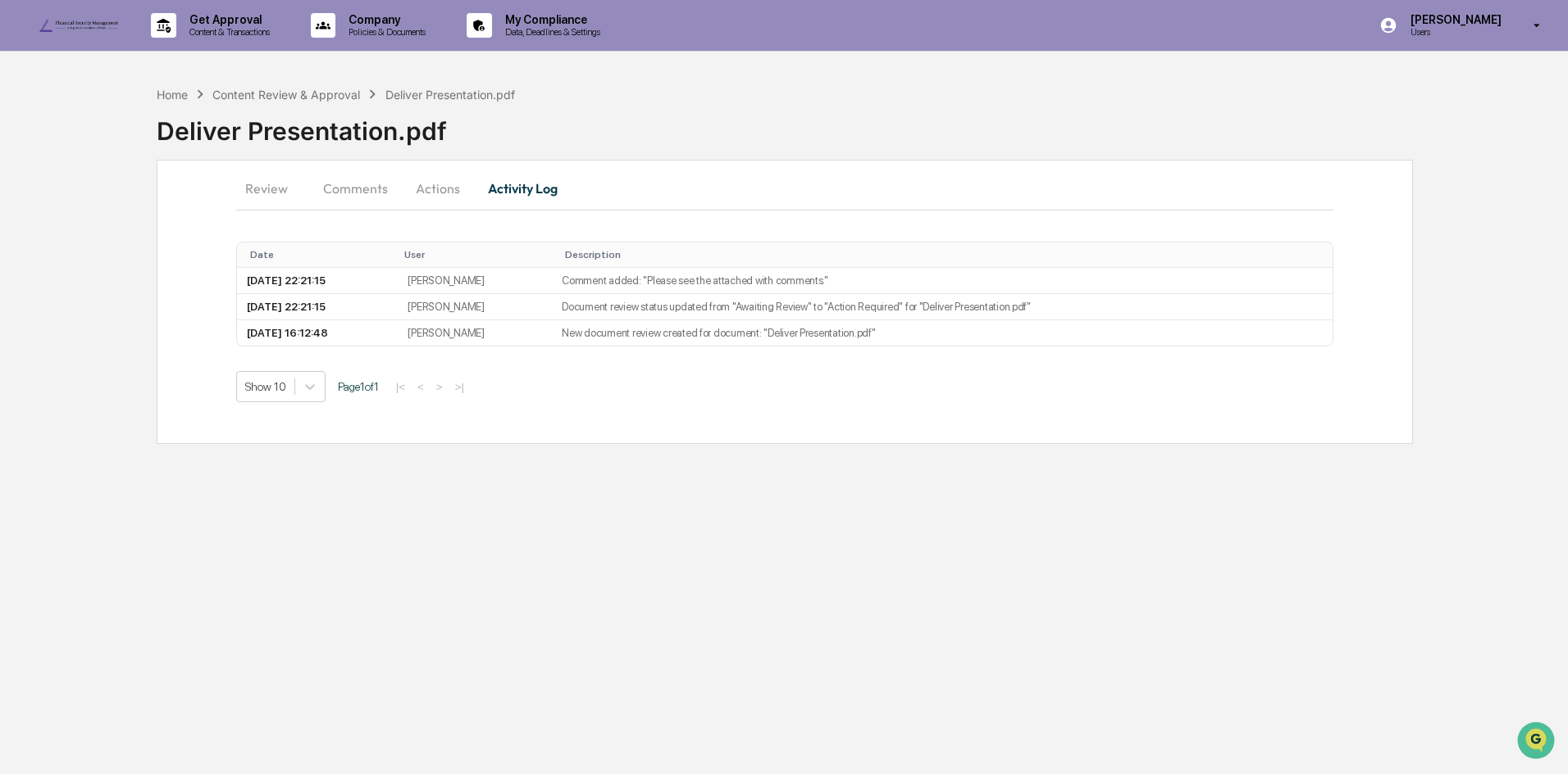
drag, startPoint x: 226, startPoint y: 185, endPoint x: 208, endPoint y: 183, distance: 18.1
click at [208, 183] on div "Review Comments Actions Activity Log Date User Description 2025-09-20 22:21:15 …" at bounding box center [785, 302] width 1256 height 284
click at [264, 186] on button "Review" at bounding box center [272, 188] width 74 height 39
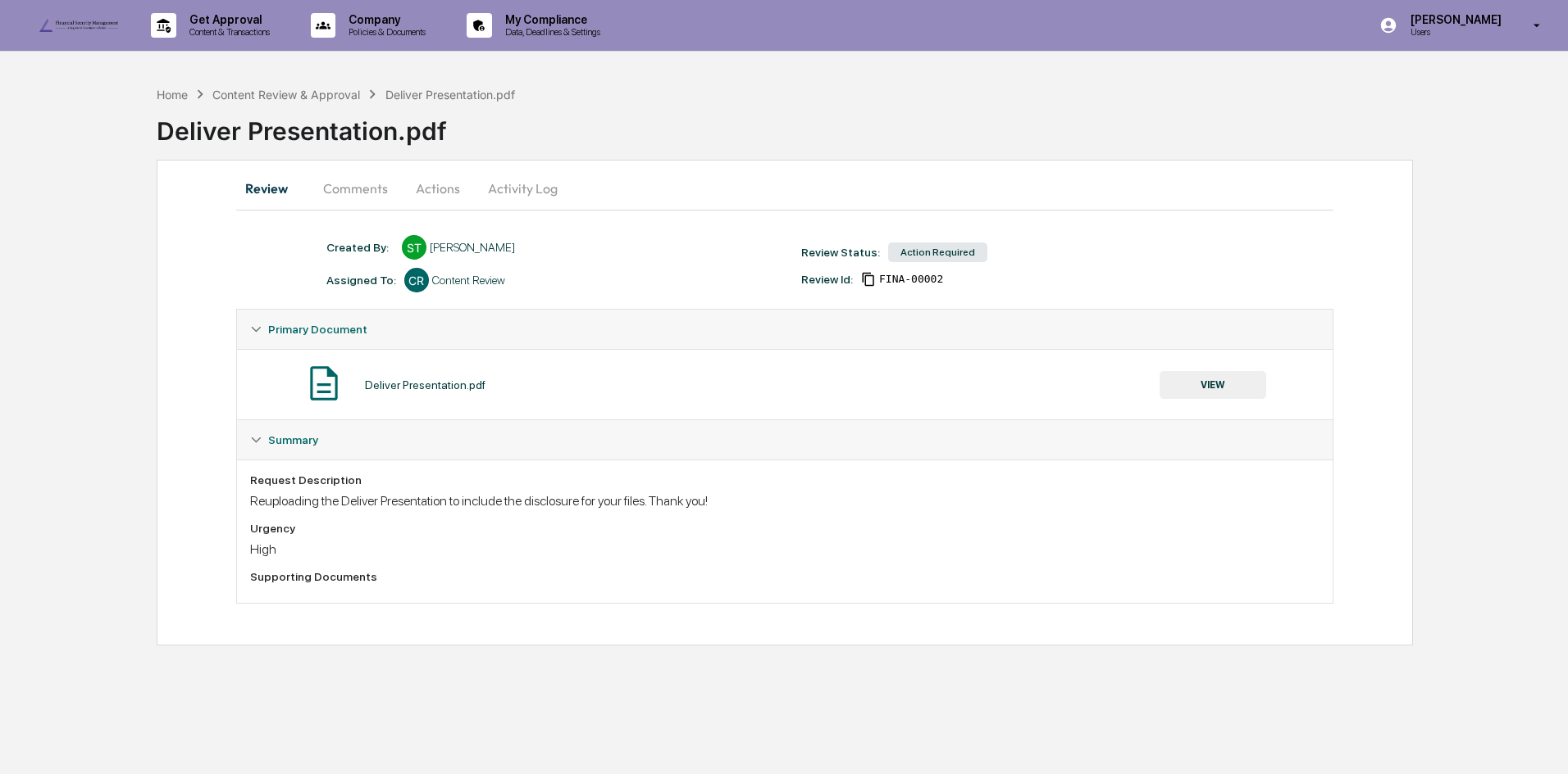
click at [1227, 382] on button "VIEW" at bounding box center [1212, 385] width 107 height 28
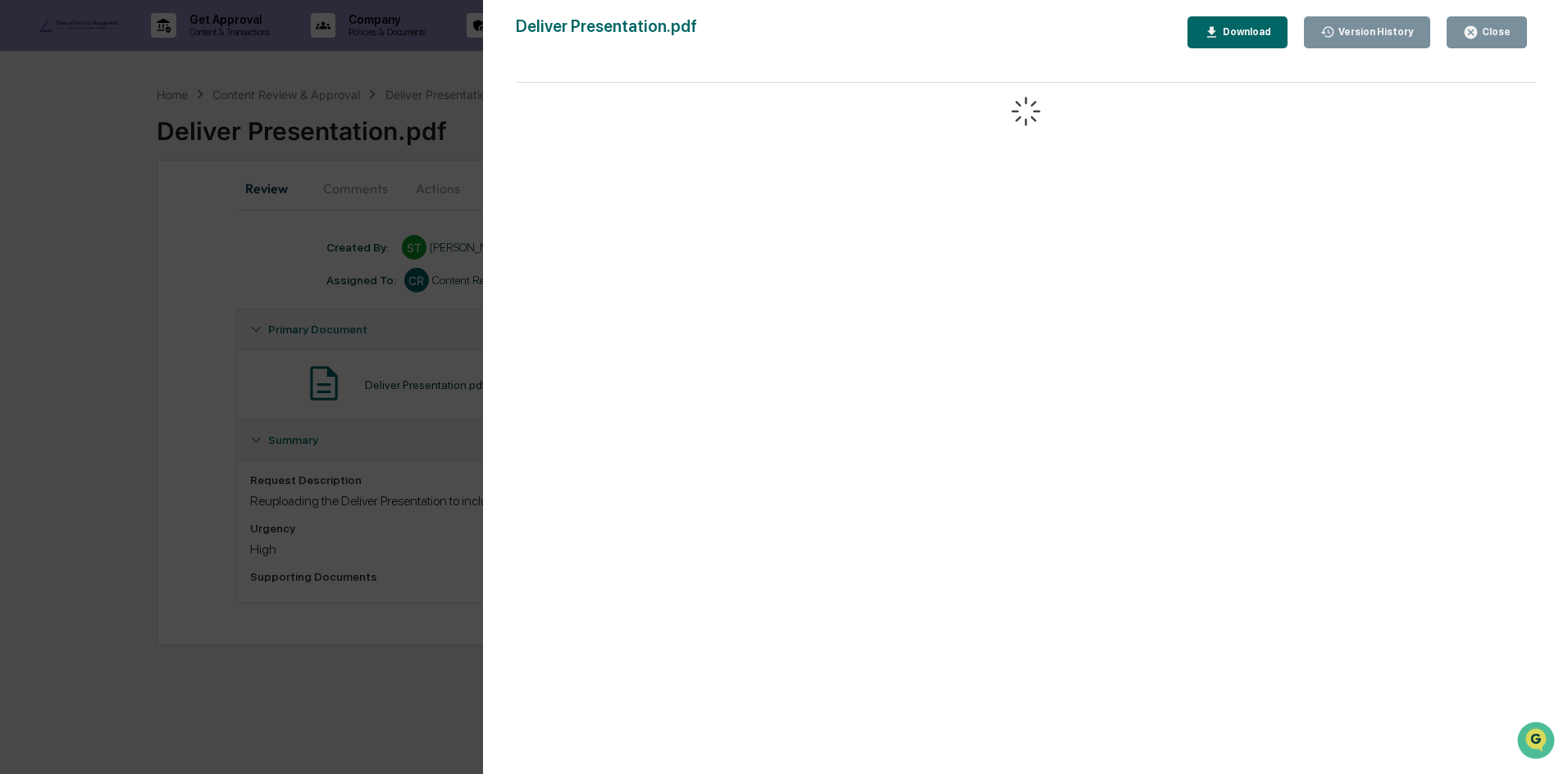
click at [1356, 47] on button "Version History" at bounding box center [1367, 32] width 127 height 32
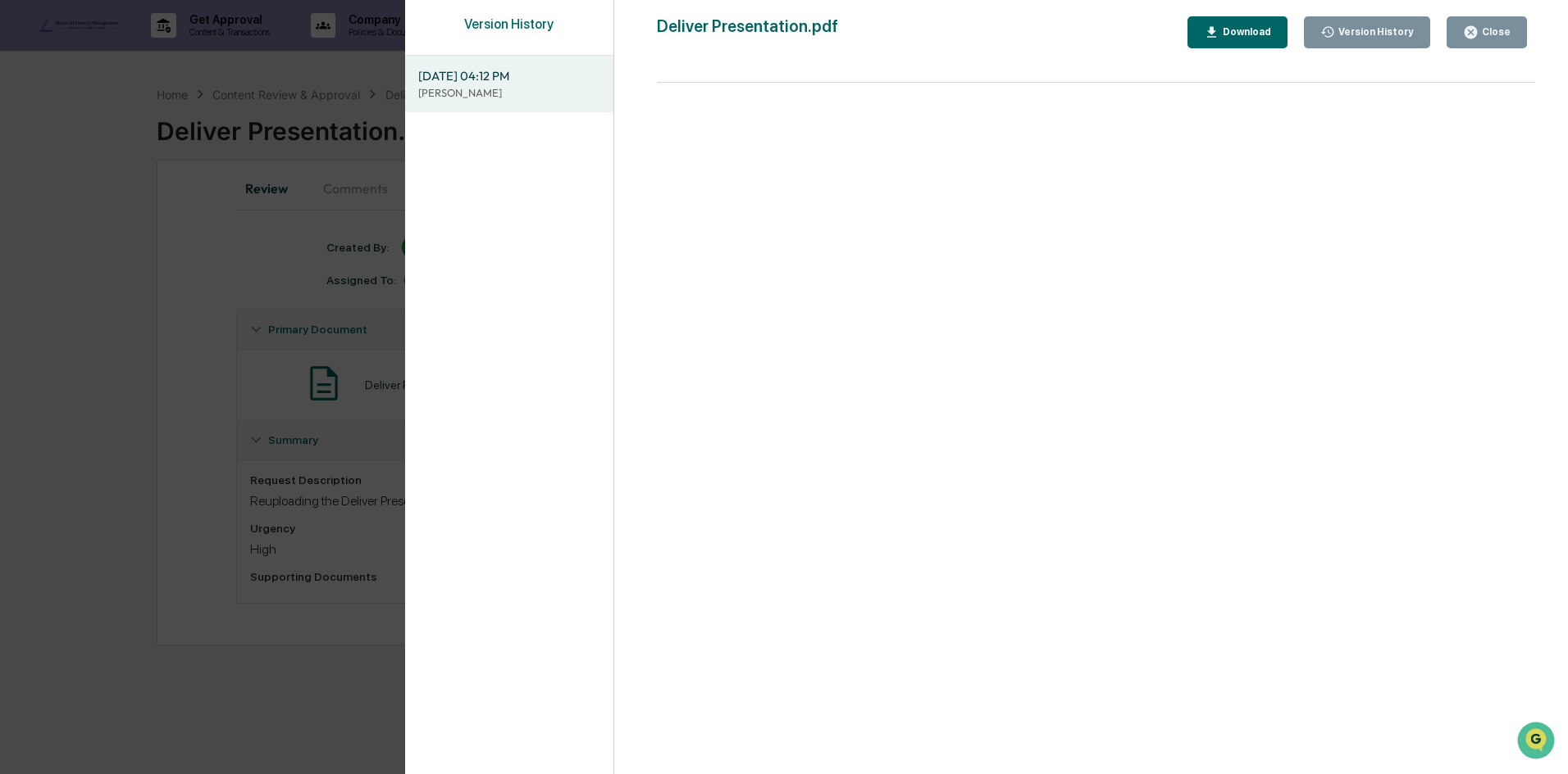
click at [1356, 47] on button "Version History" at bounding box center [1367, 32] width 127 height 32
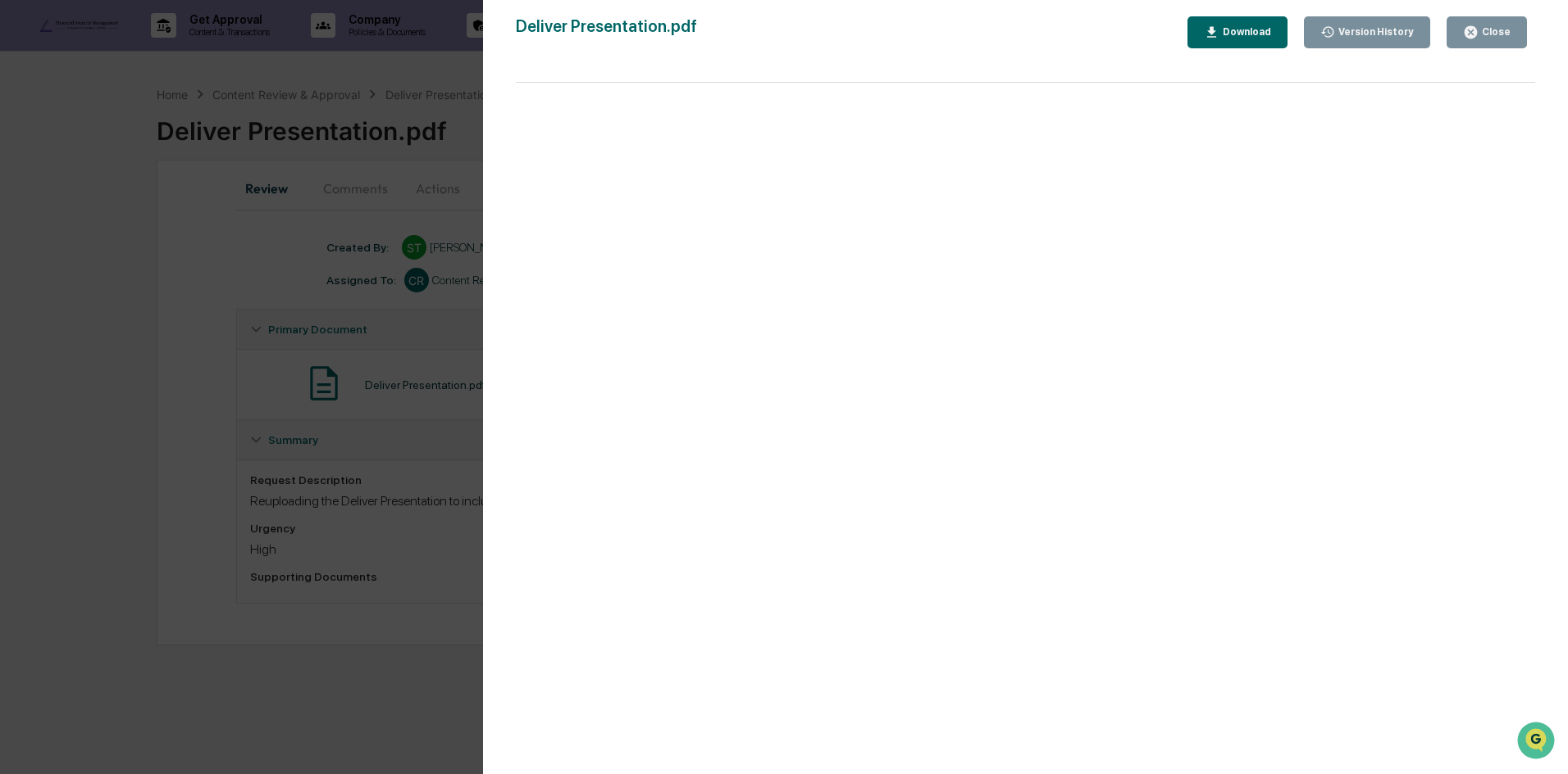
click at [1240, 21] on button "Download" at bounding box center [1237, 32] width 100 height 32
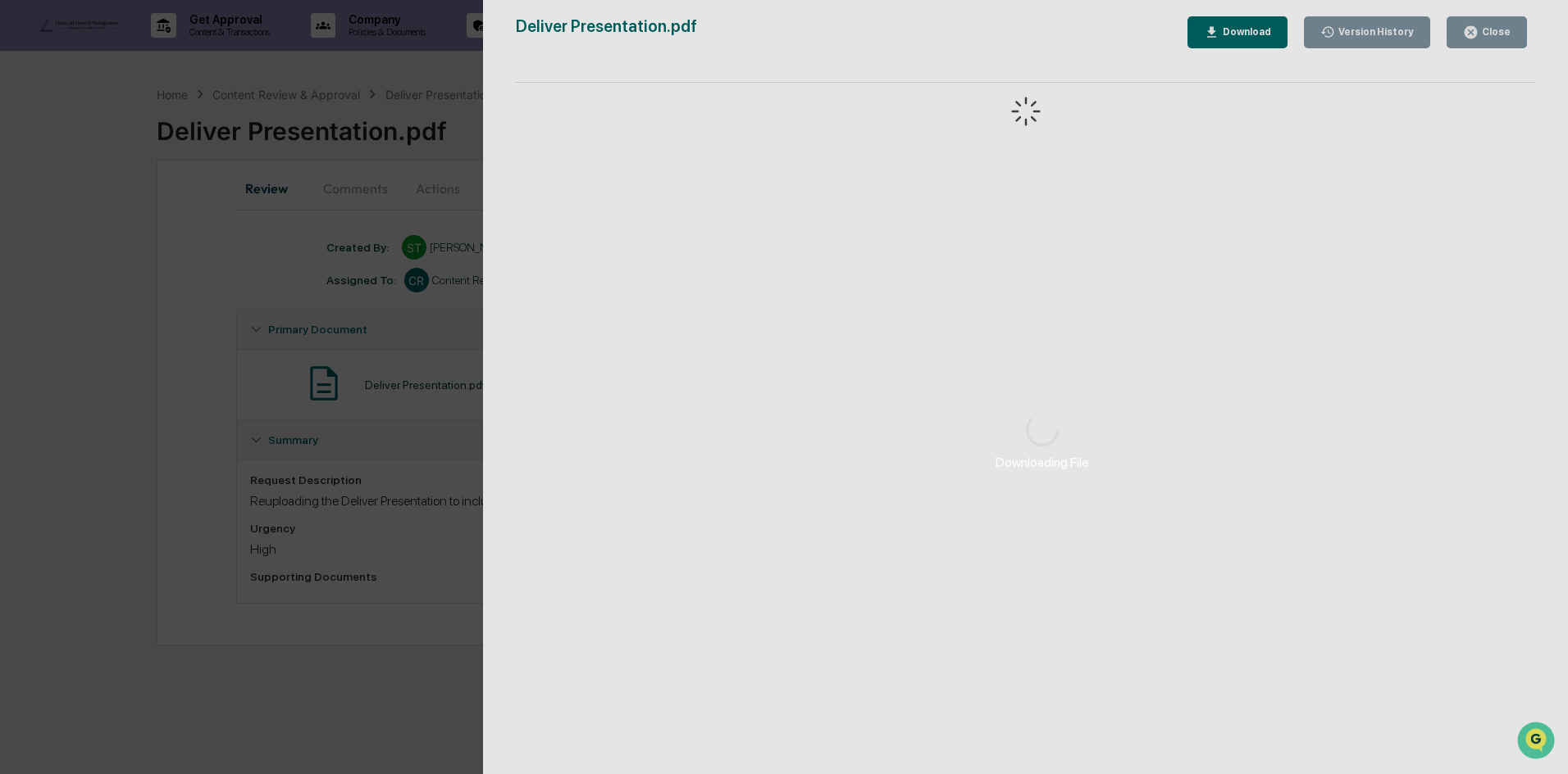
click at [198, 127] on div "Downloading File Version History 09/16/2025, 04:12 PM Savanna Terry Deliver Pre…" at bounding box center [784, 387] width 1568 height 774
